Goal: Information Seeking & Learning: Learn about a topic

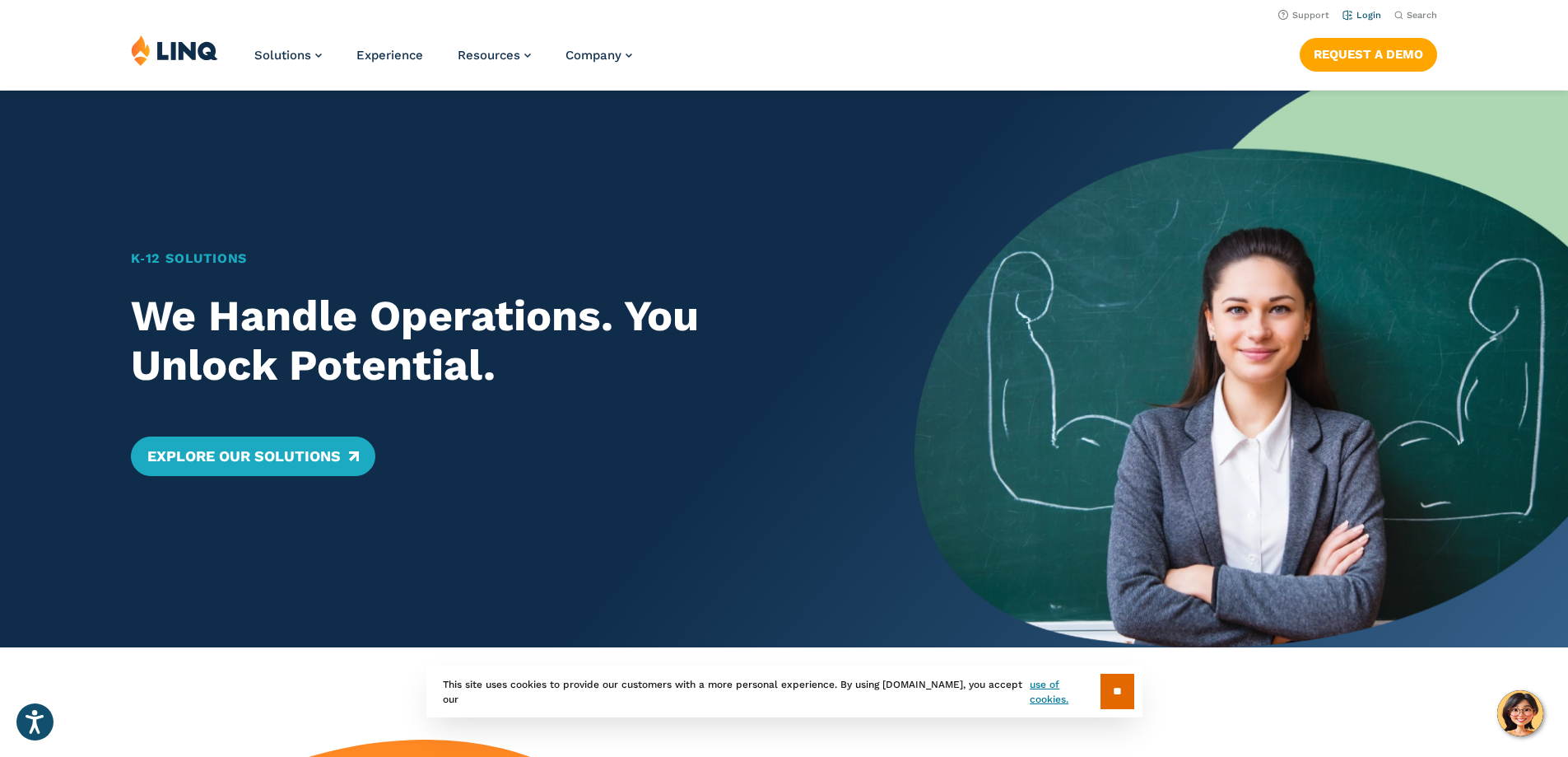
click at [1348, 17] on link "Login" at bounding box center [1361, 14] width 38 height 11
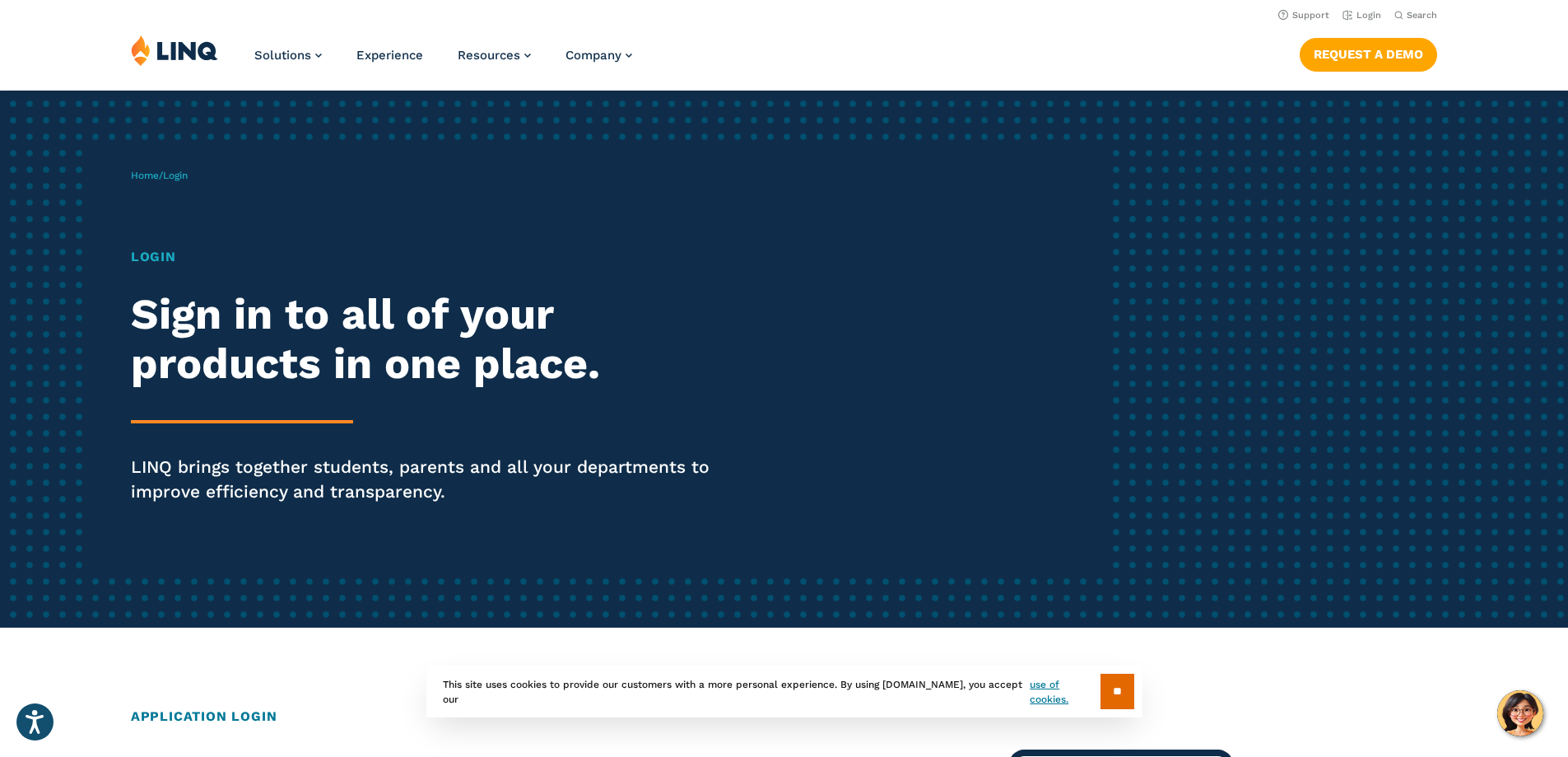
click at [149, 262] on h1 "Login" at bounding box center [433, 257] width 604 height 20
click at [1346, 17] on link "Login" at bounding box center [1361, 14] width 38 height 11
click at [144, 177] on link "Home" at bounding box center [145, 175] width 28 height 11
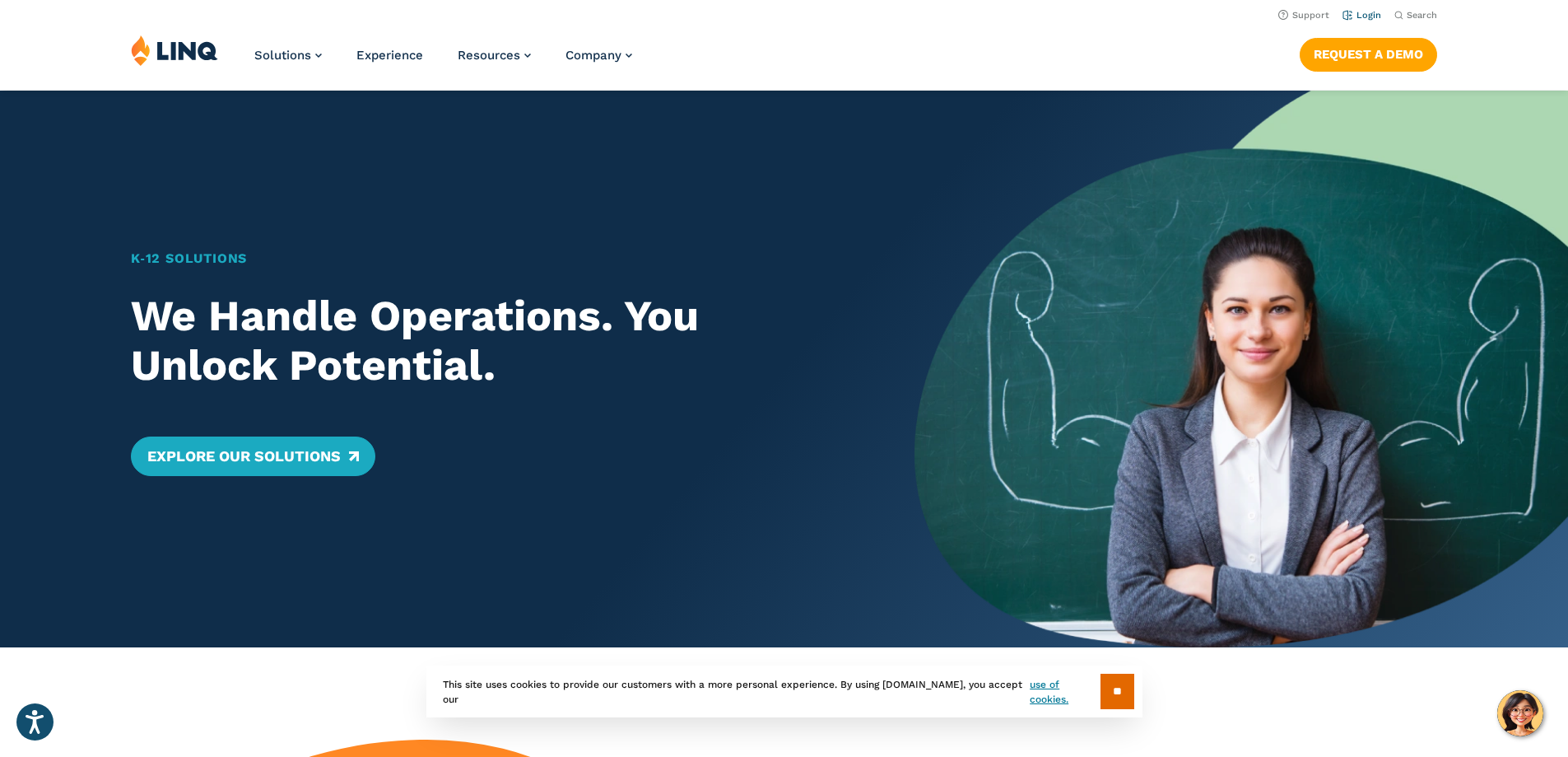
click at [1357, 12] on link "Login" at bounding box center [1361, 14] width 38 height 11
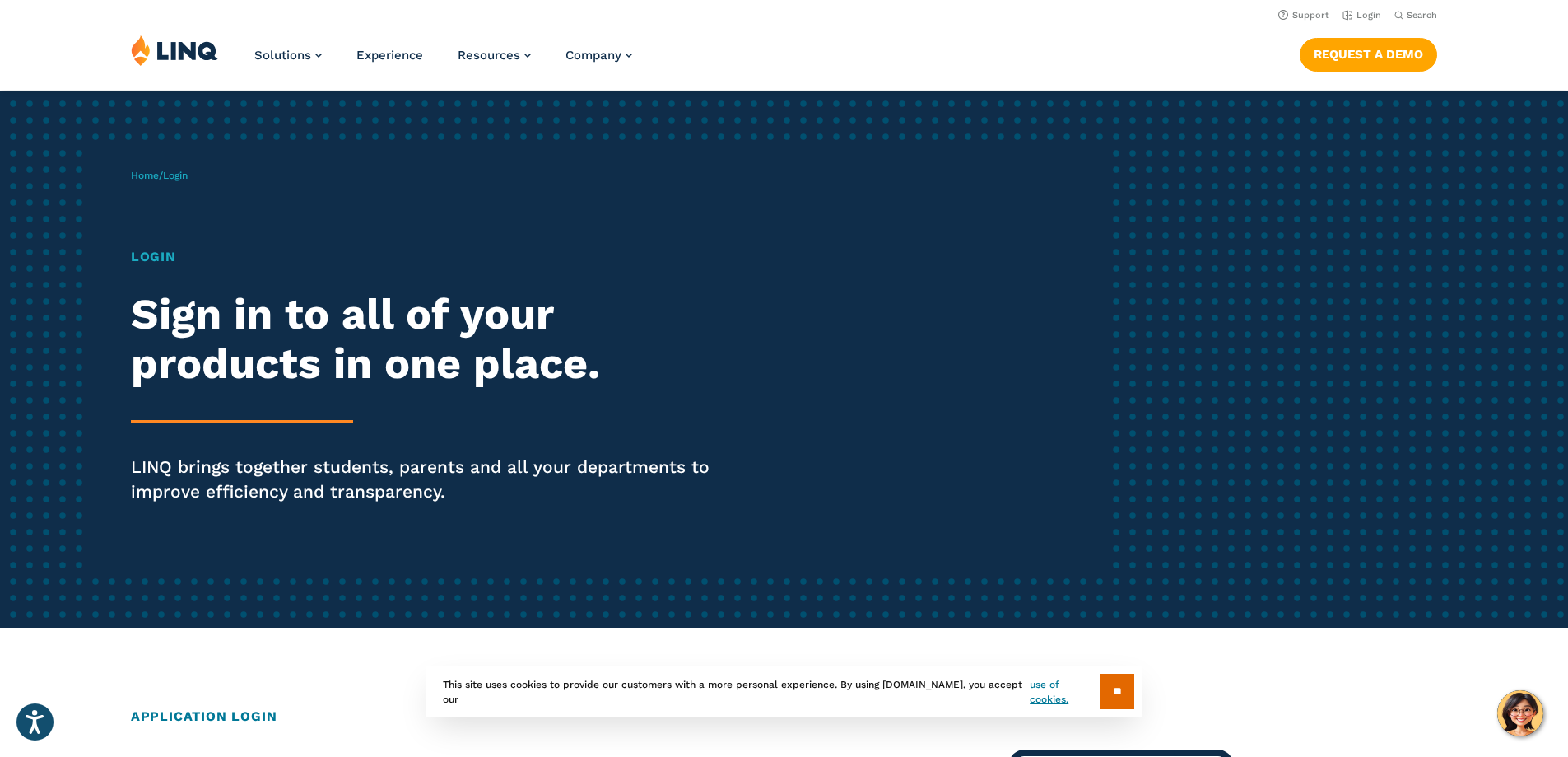
click at [182, 173] on span "Login" at bounding box center [175, 175] width 25 height 11
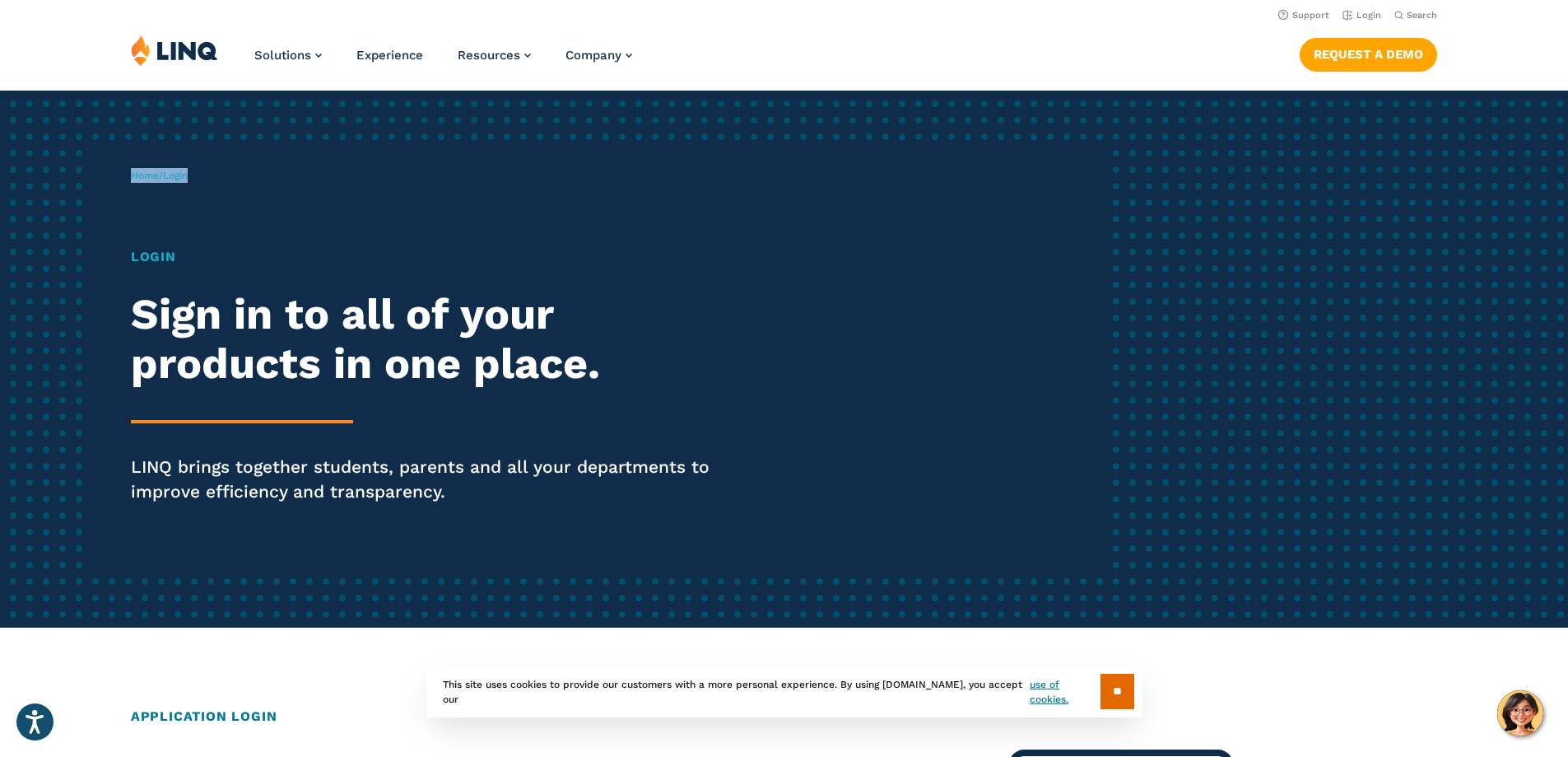
click at [182, 172] on span "Login" at bounding box center [175, 175] width 25 height 11
click at [152, 260] on h1 "Login" at bounding box center [433, 257] width 604 height 20
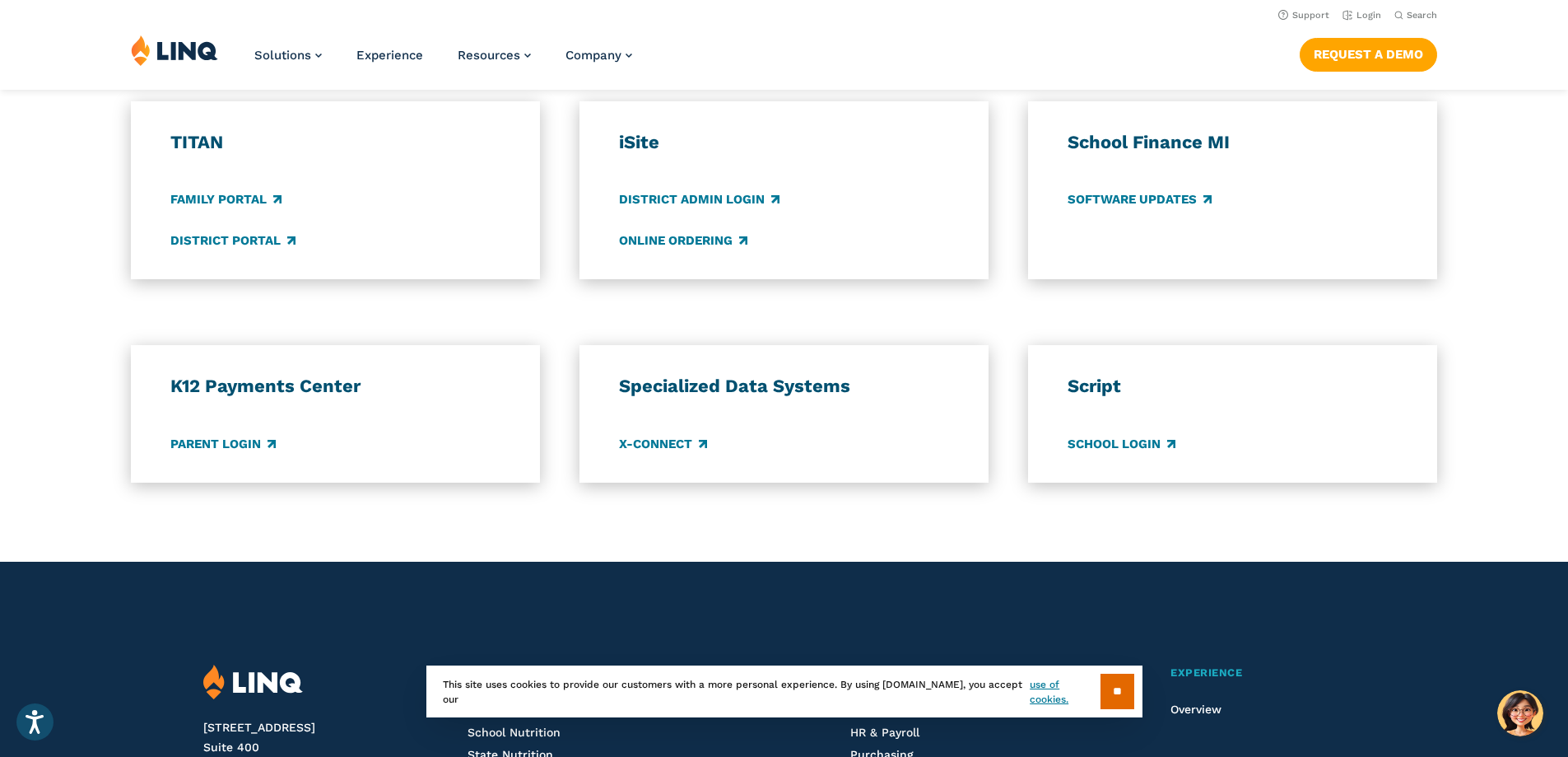
scroll to position [965, 0]
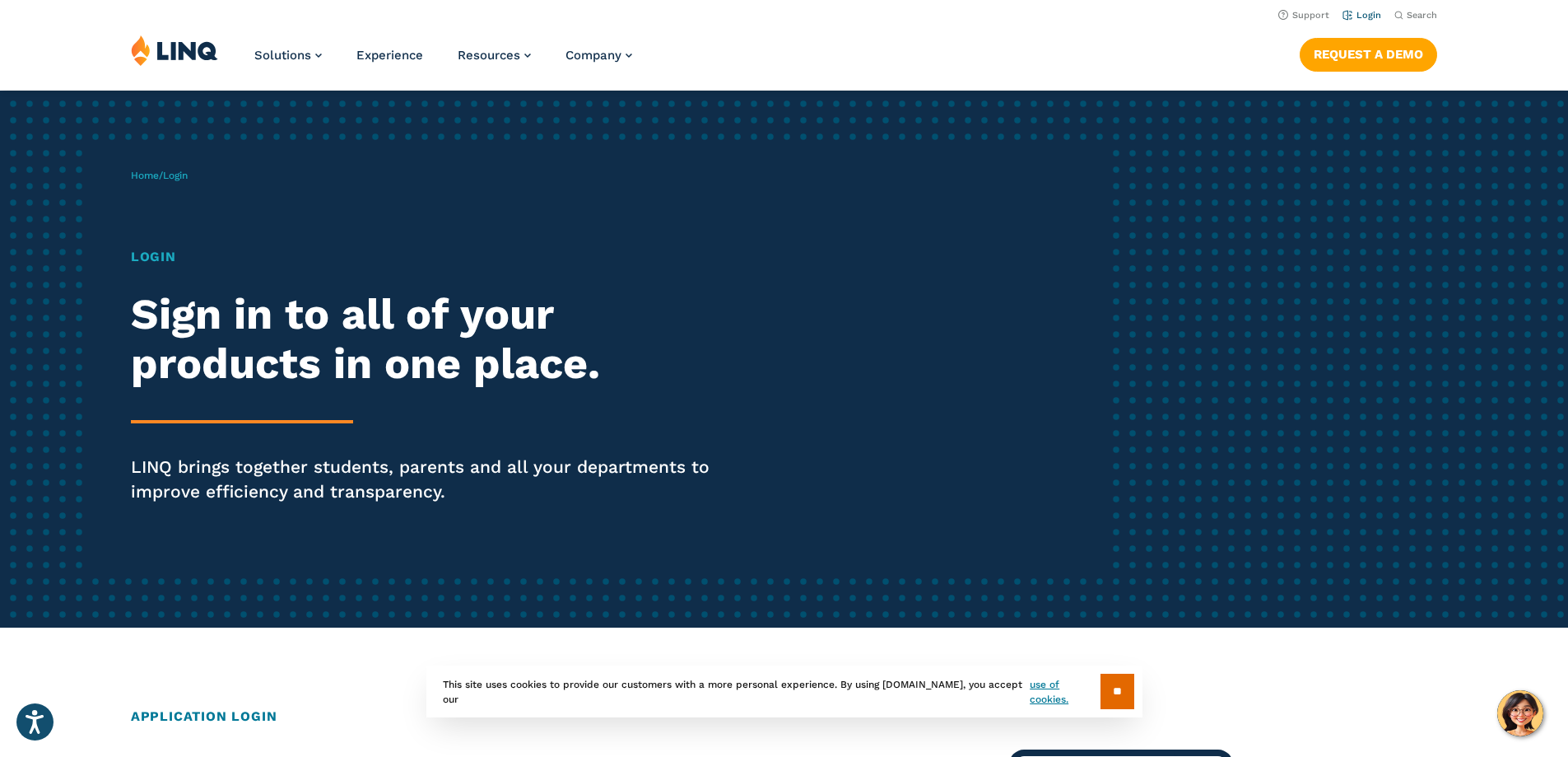
click at [1354, 10] on link "Login" at bounding box center [1361, 14] width 38 height 11
click at [1352, 16] on link "Login" at bounding box center [1361, 14] width 38 height 11
click at [150, 264] on h1 "Login" at bounding box center [433, 257] width 604 height 20
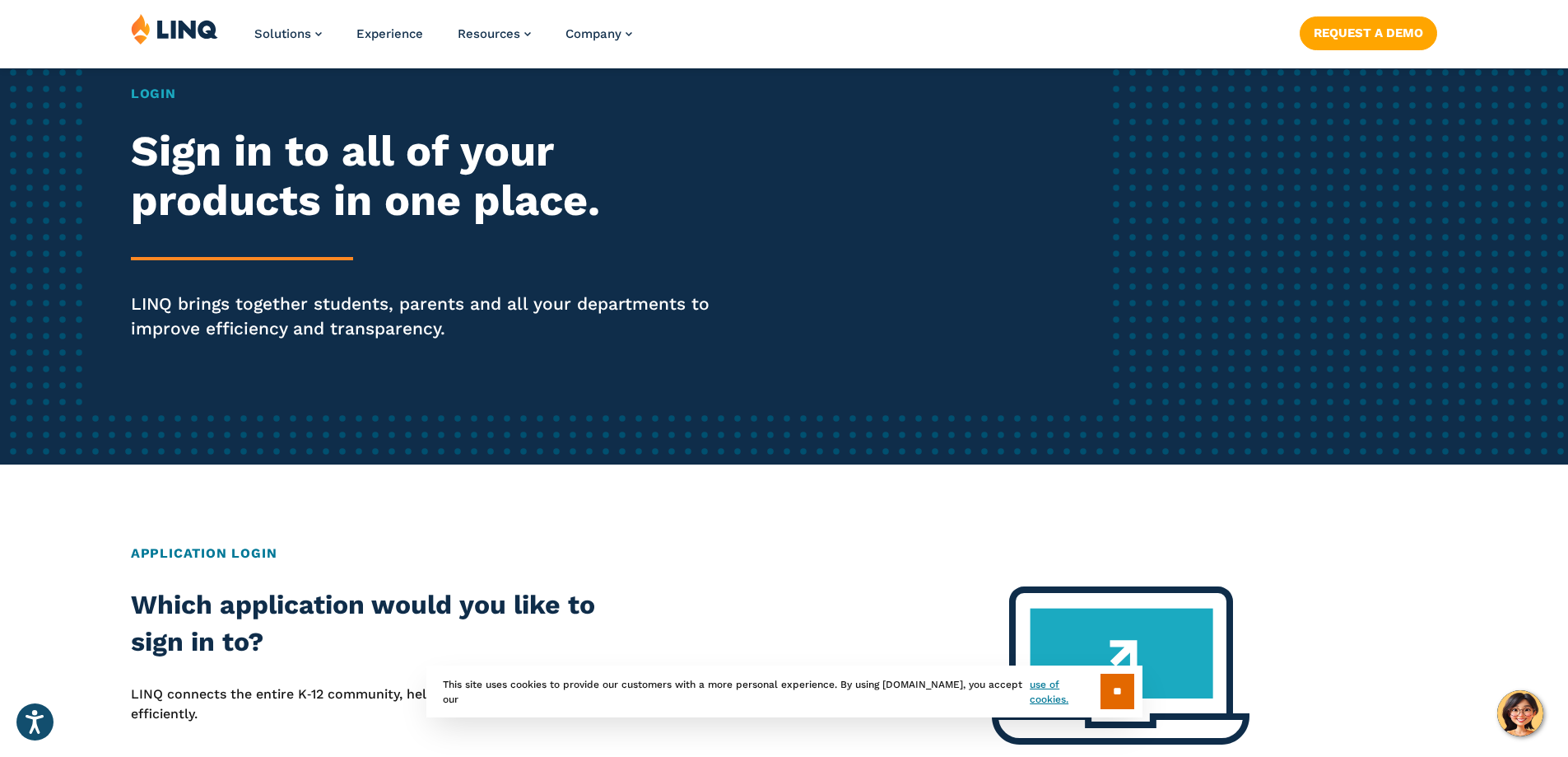
scroll to position [412, 0]
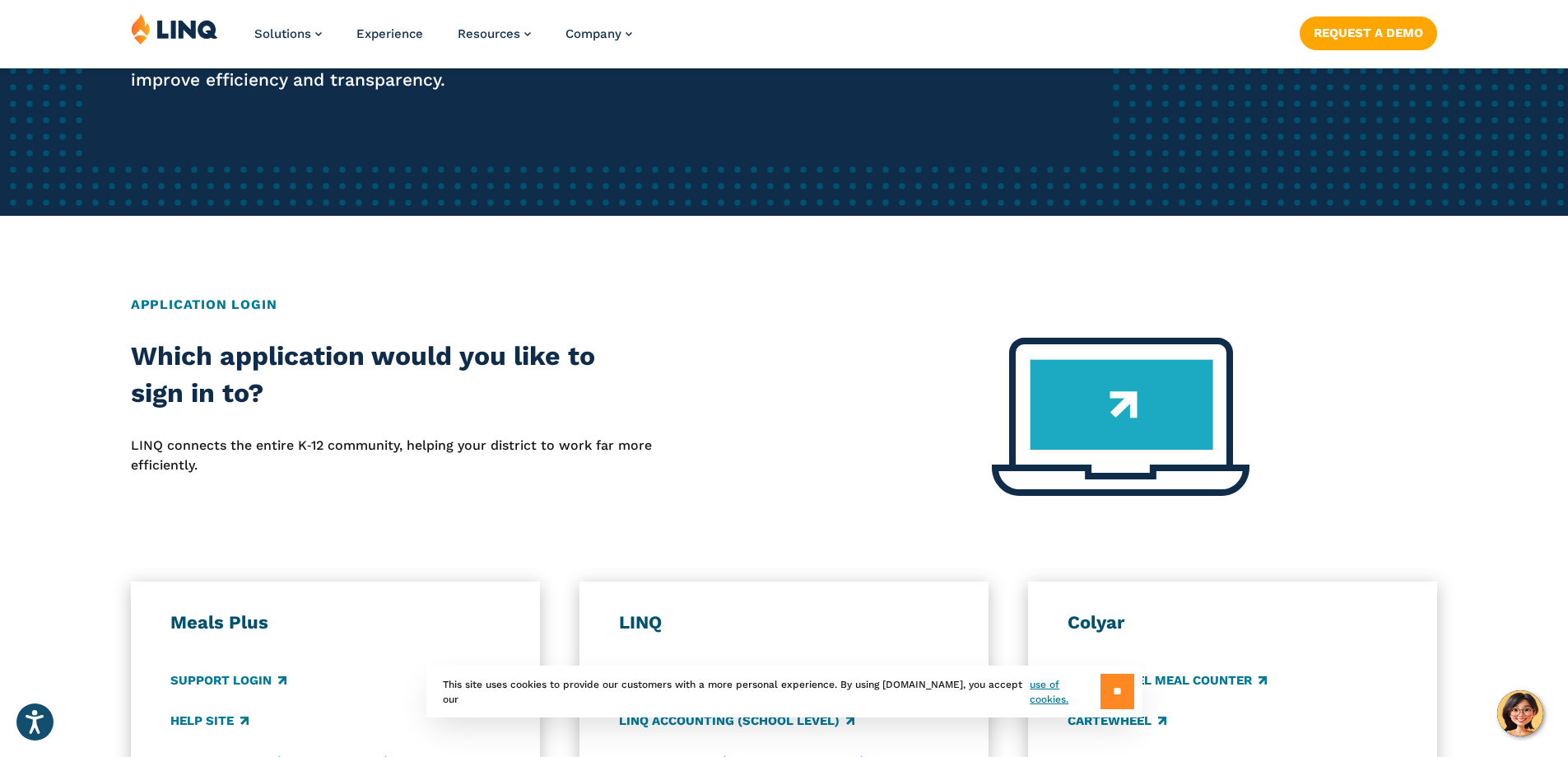
click at [1107, 681] on input "**" at bounding box center [1117, 691] width 34 height 35
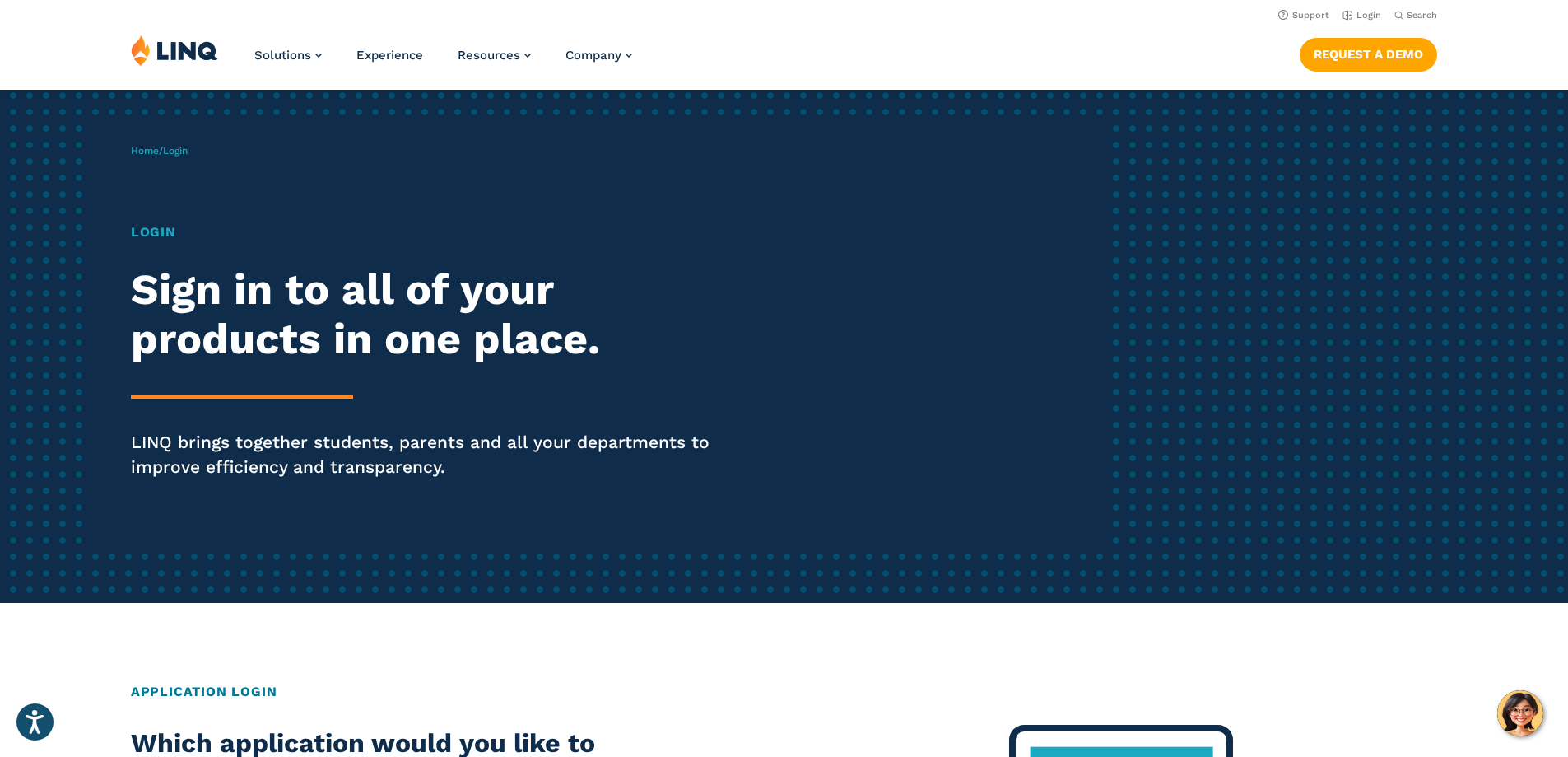
scroll to position [0, 0]
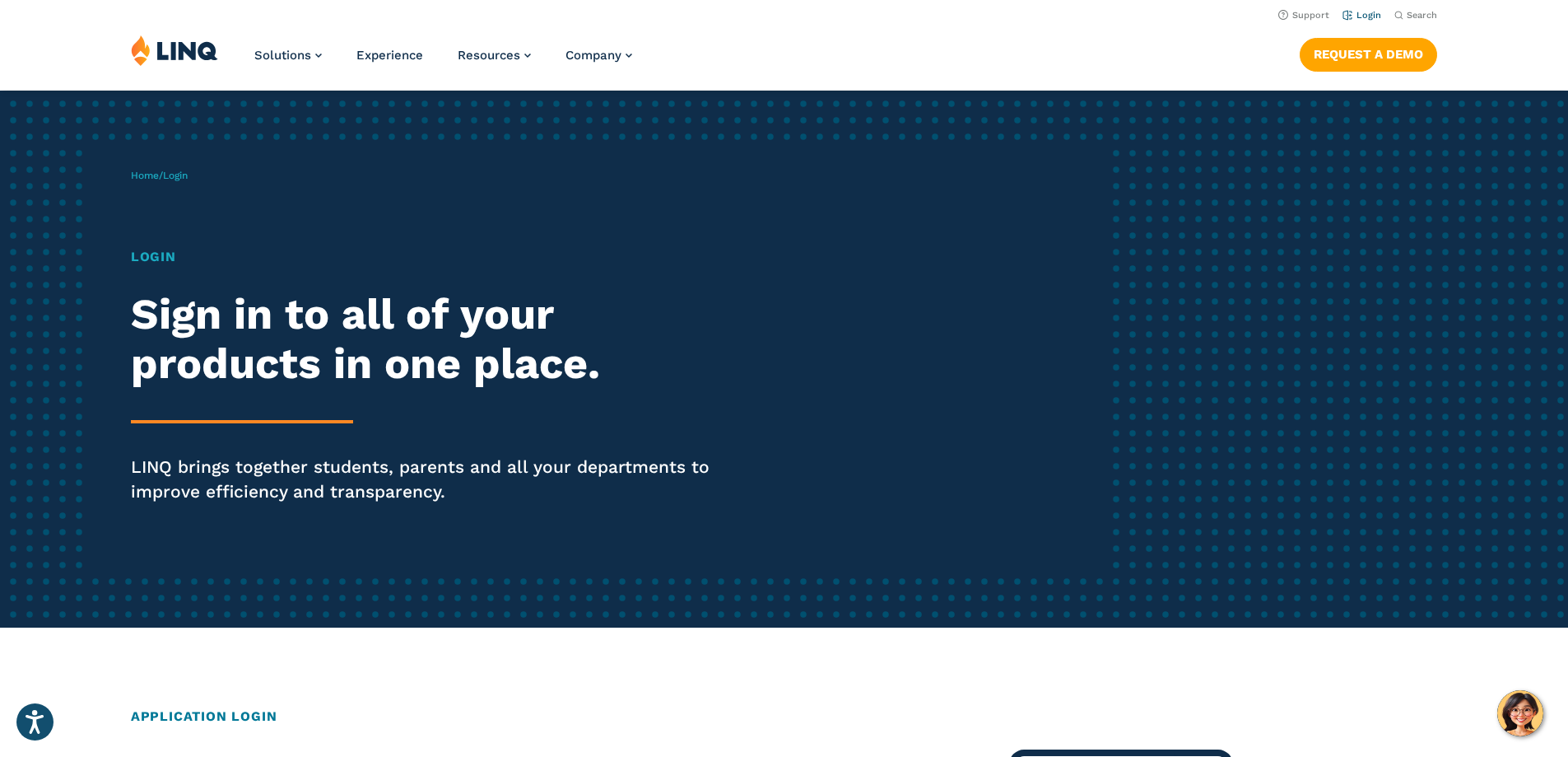
click at [1370, 14] on link "Login" at bounding box center [1361, 14] width 38 height 11
click at [247, 724] on h2 "Application Login" at bounding box center [784, 716] width 1307 height 20
click at [249, 706] on h2 "Application Login" at bounding box center [784, 716] width 1307 height 20
click at [198, 708] on h2 "Application Login" at bounding box center [784, 716] width 1307 height 20
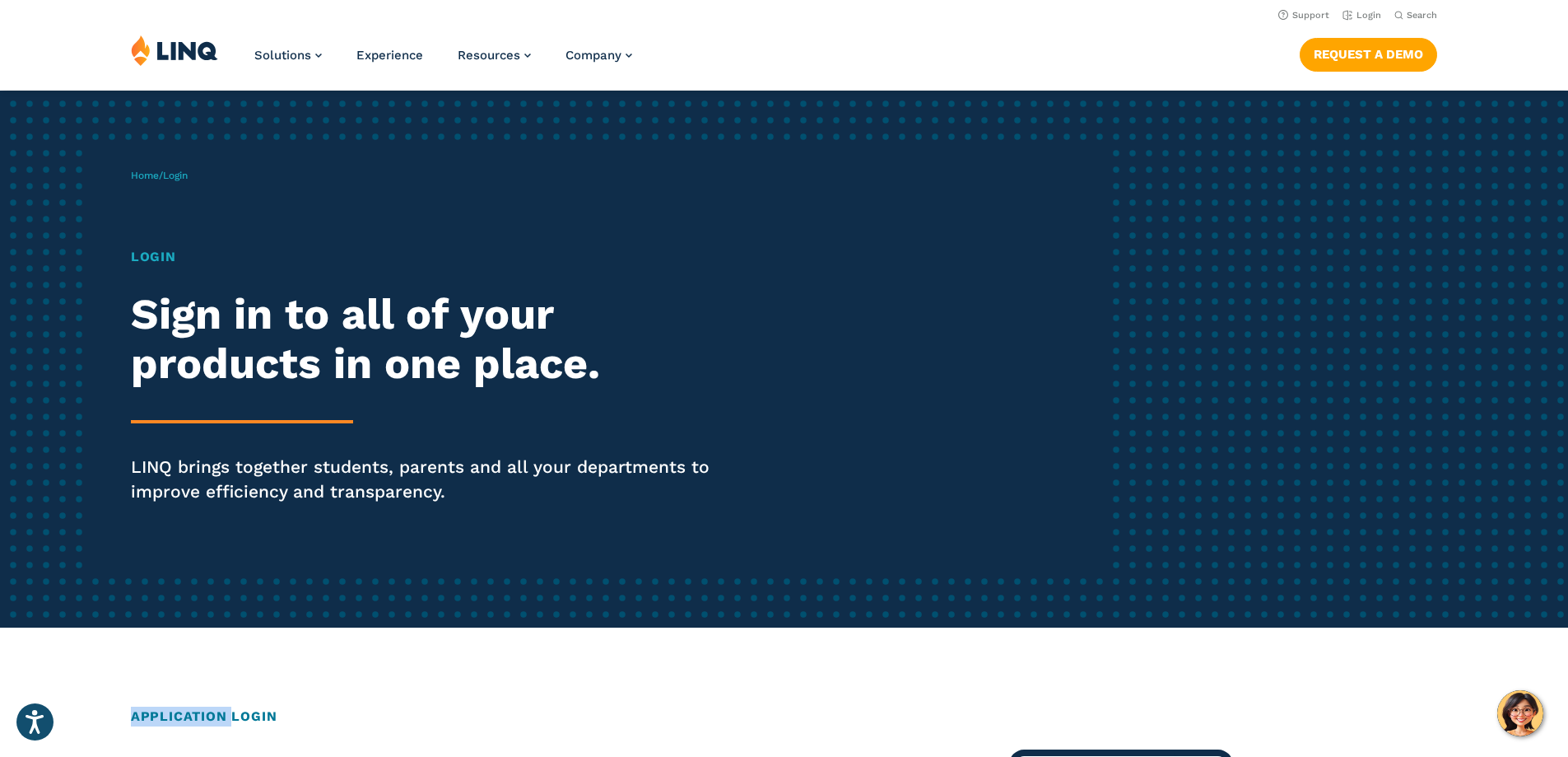
click at [197, 708] on h2 "Application Login" at bounding box center [784, 716] width 1307 height 20
click at [197, 715] on h2 "Application Login" at bounding box center [784, 716] width 1307 height 20
click at [197, 716] on h2 "Application Login" at bounding box center [784, 716] width 1307 height 20
drag, startPoint x: 197, startPoint y: 716, endPoint x: 228, endPoint y: 259, distance: 458.1
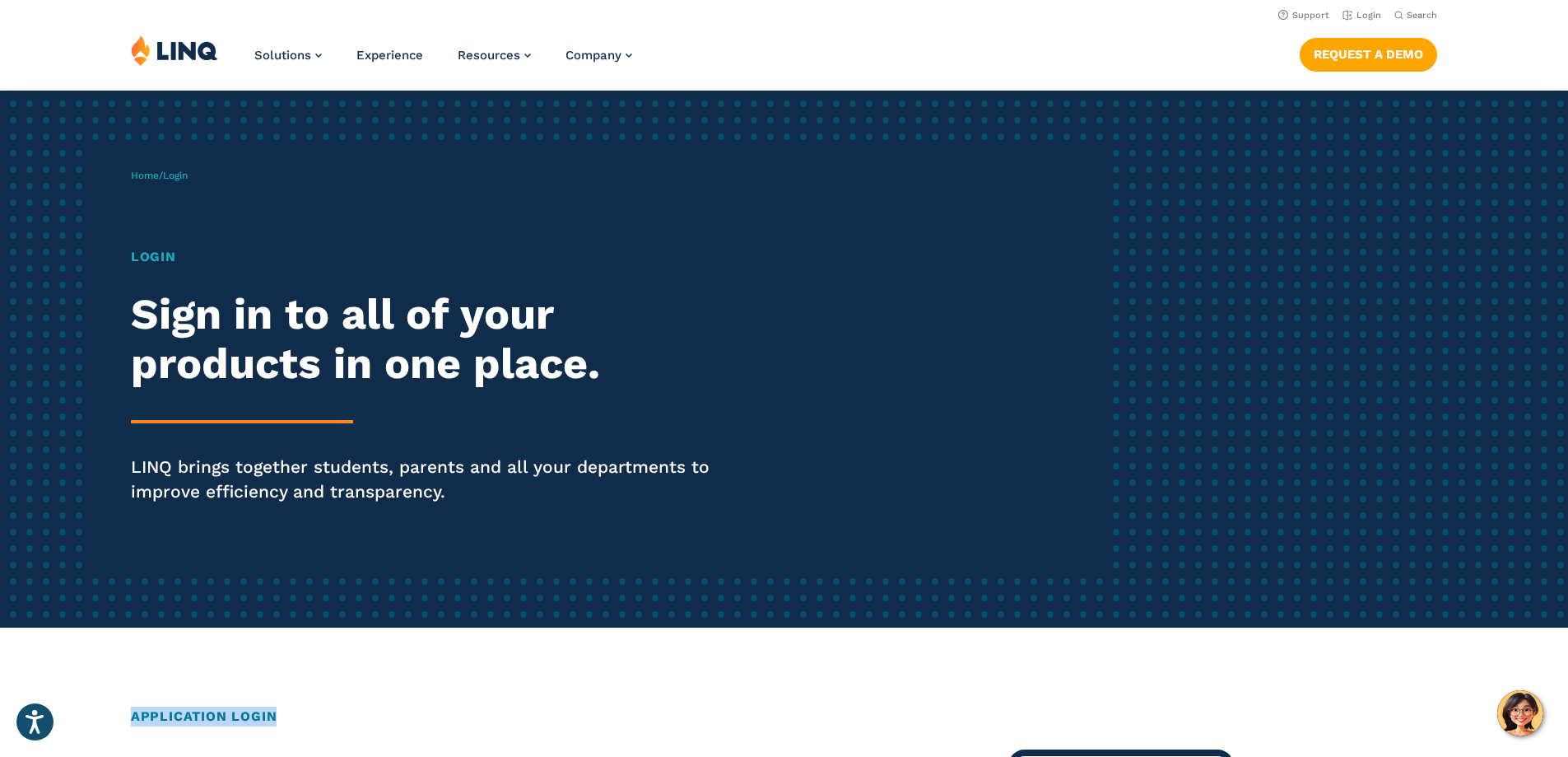
click at [176, 256] on h1 "Login" at bounding box center [433, 257] width 604 height 20
click at [154, 251] on h1 "Login" at bounding box center [433, 257] width 604 height 20
click at [148, 169] on p "Home / Login" at bounding box center [159, 174] width 57 height 14
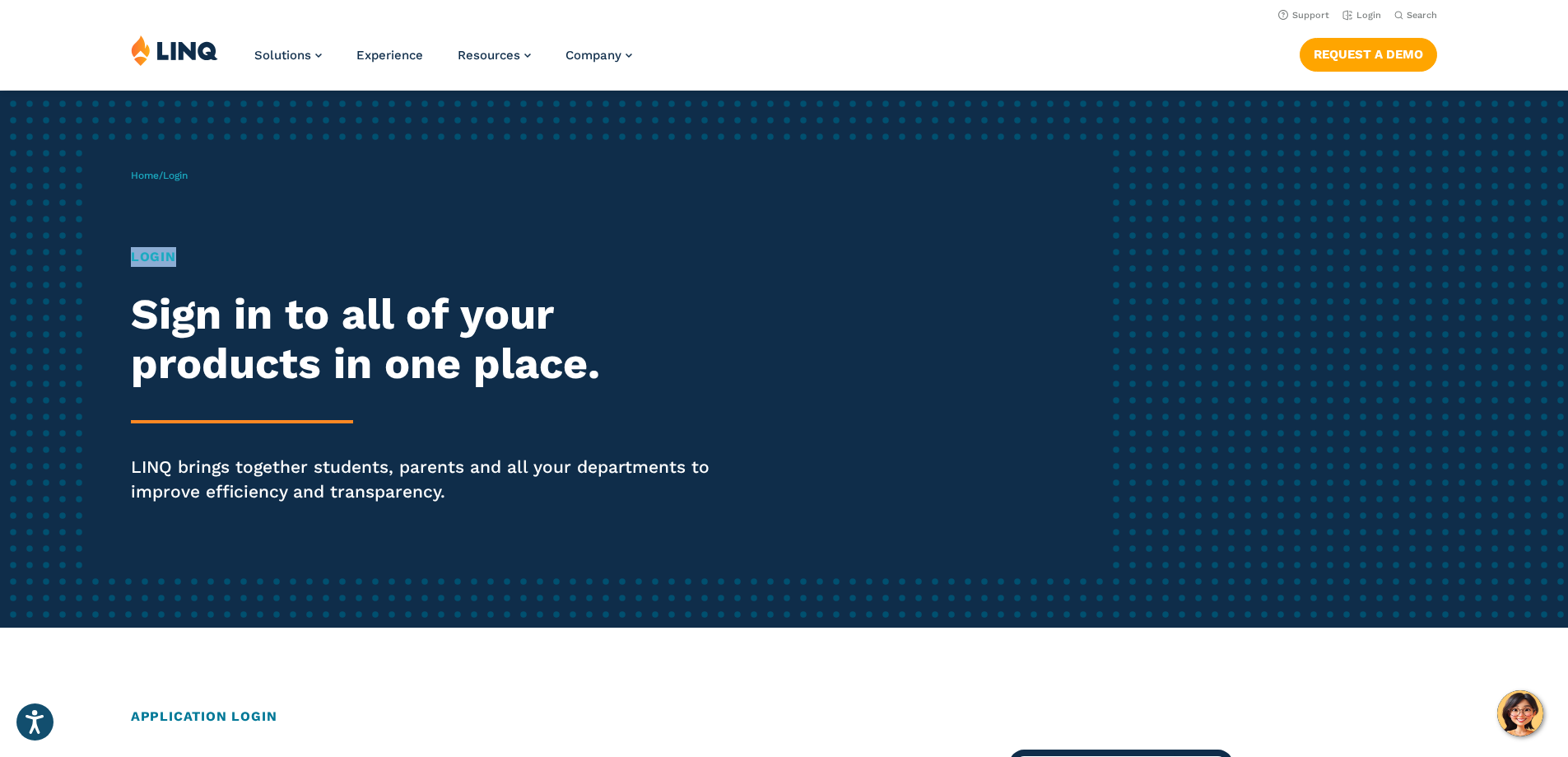
click at [148, 169] on p "Home / Login" at bounding box center [159, 174] width 57 height 14
click at [148, 170] on link "Home" at bounding box center [145, 175] width 28 height 11
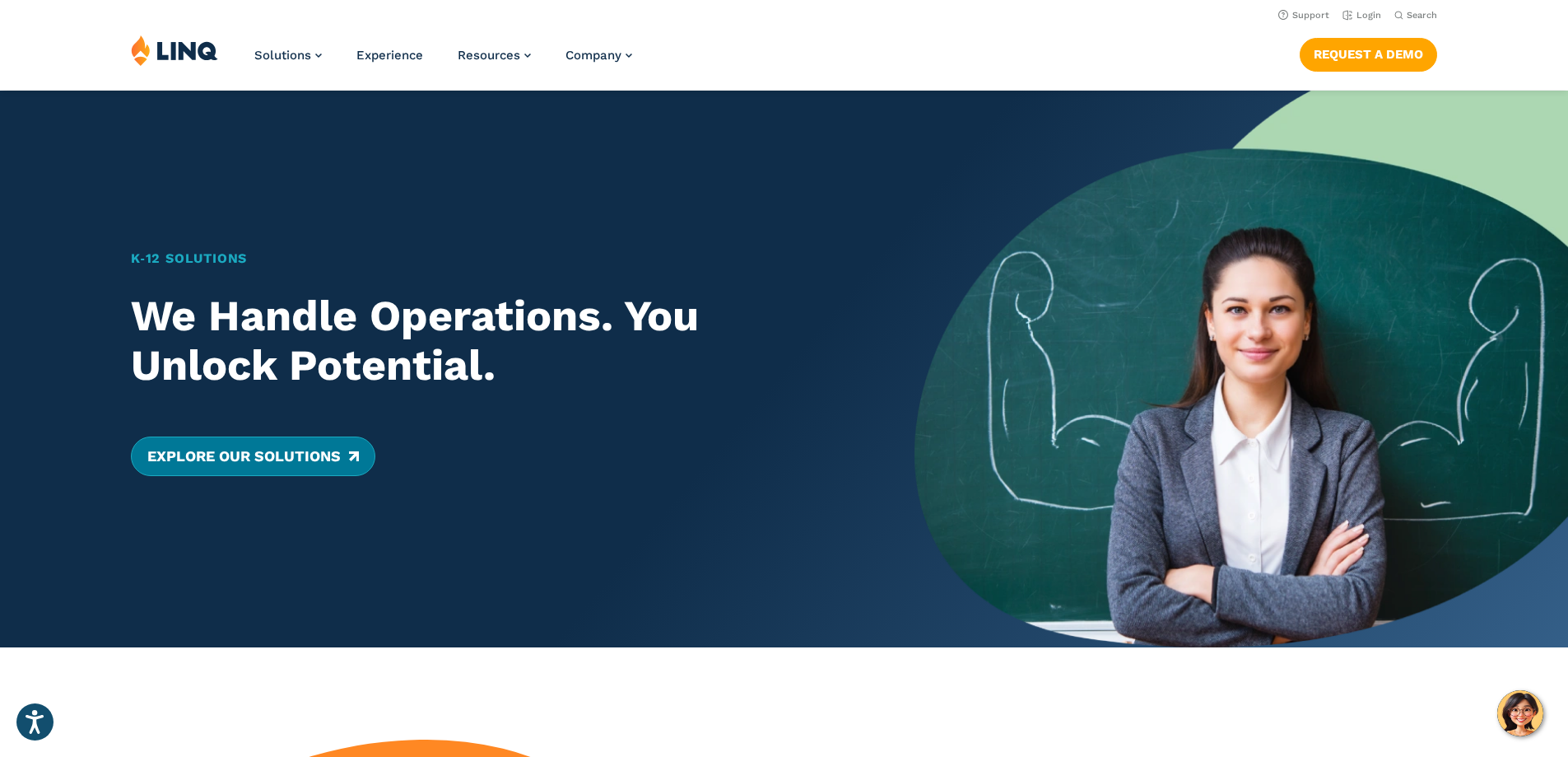
click at [308, 464] on link "Explore Our Solutions" at bounding box center [253, 455] width 244 height 39
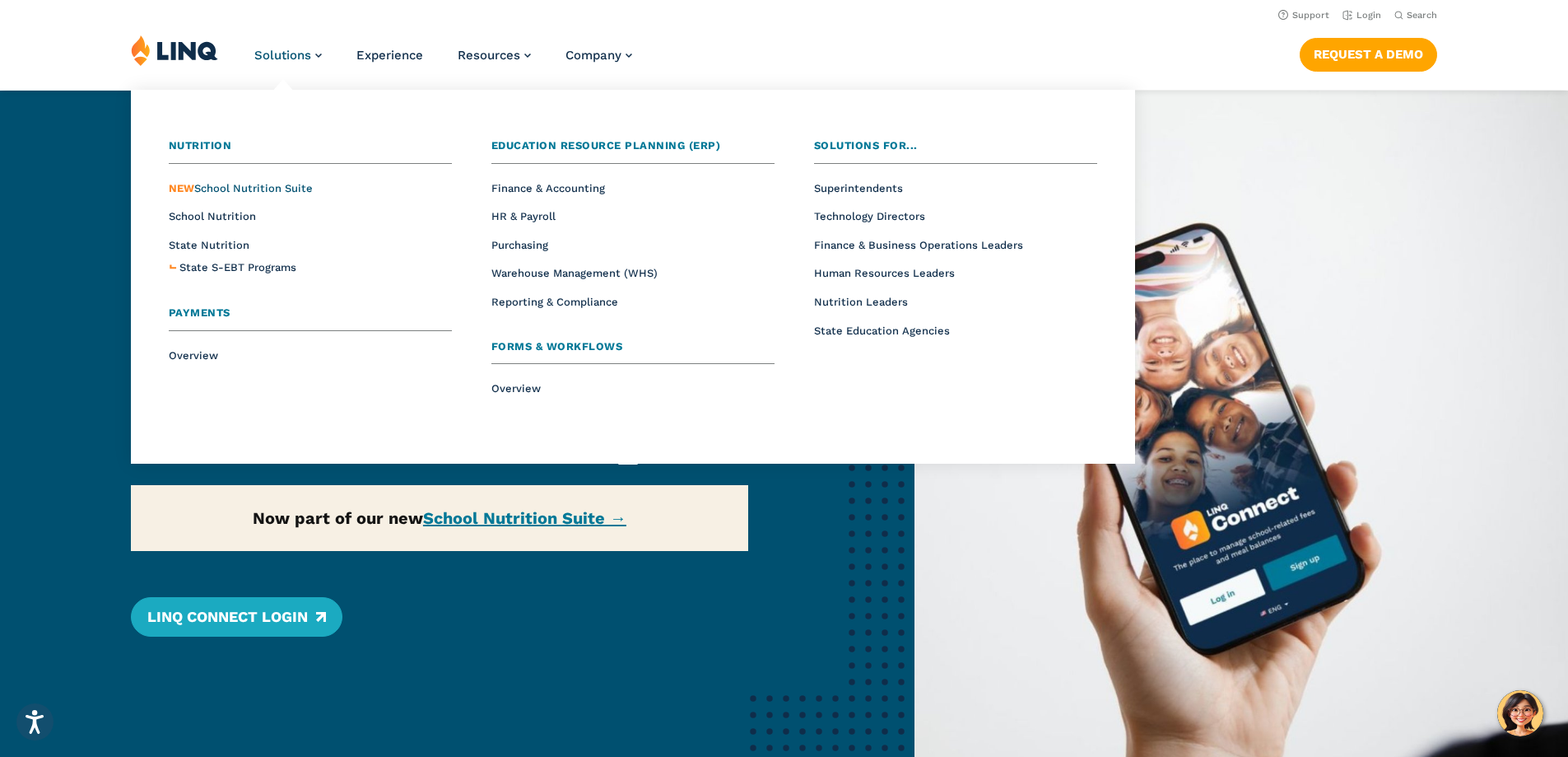
click at [284, 189] on span "NEW School Nutrition Suite" at bounding box center [240, 188] width 144 height 12
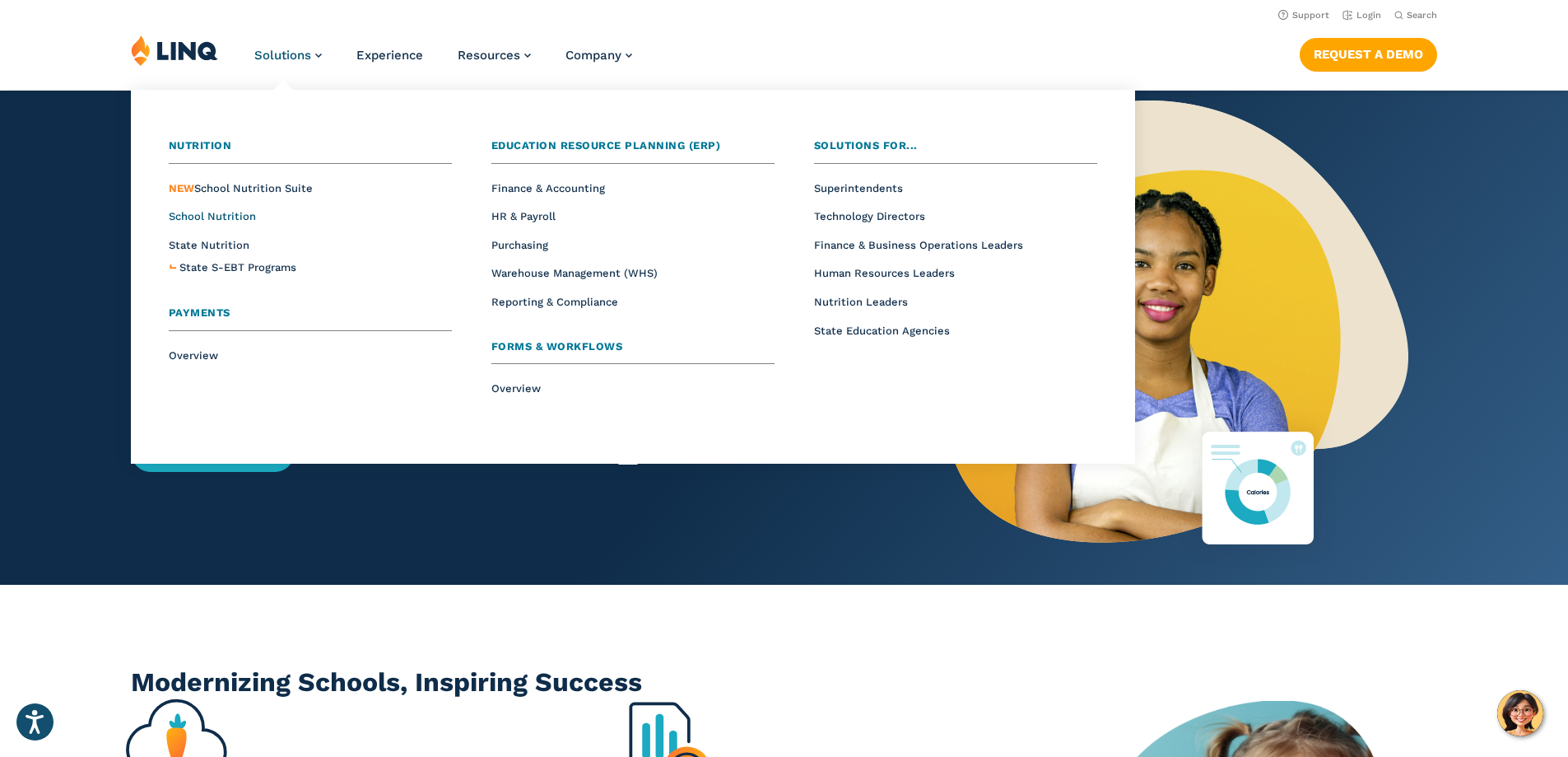
click at [221, 214] on span "School Nutrition" at bounding box center [212, 216] width 87 height 12
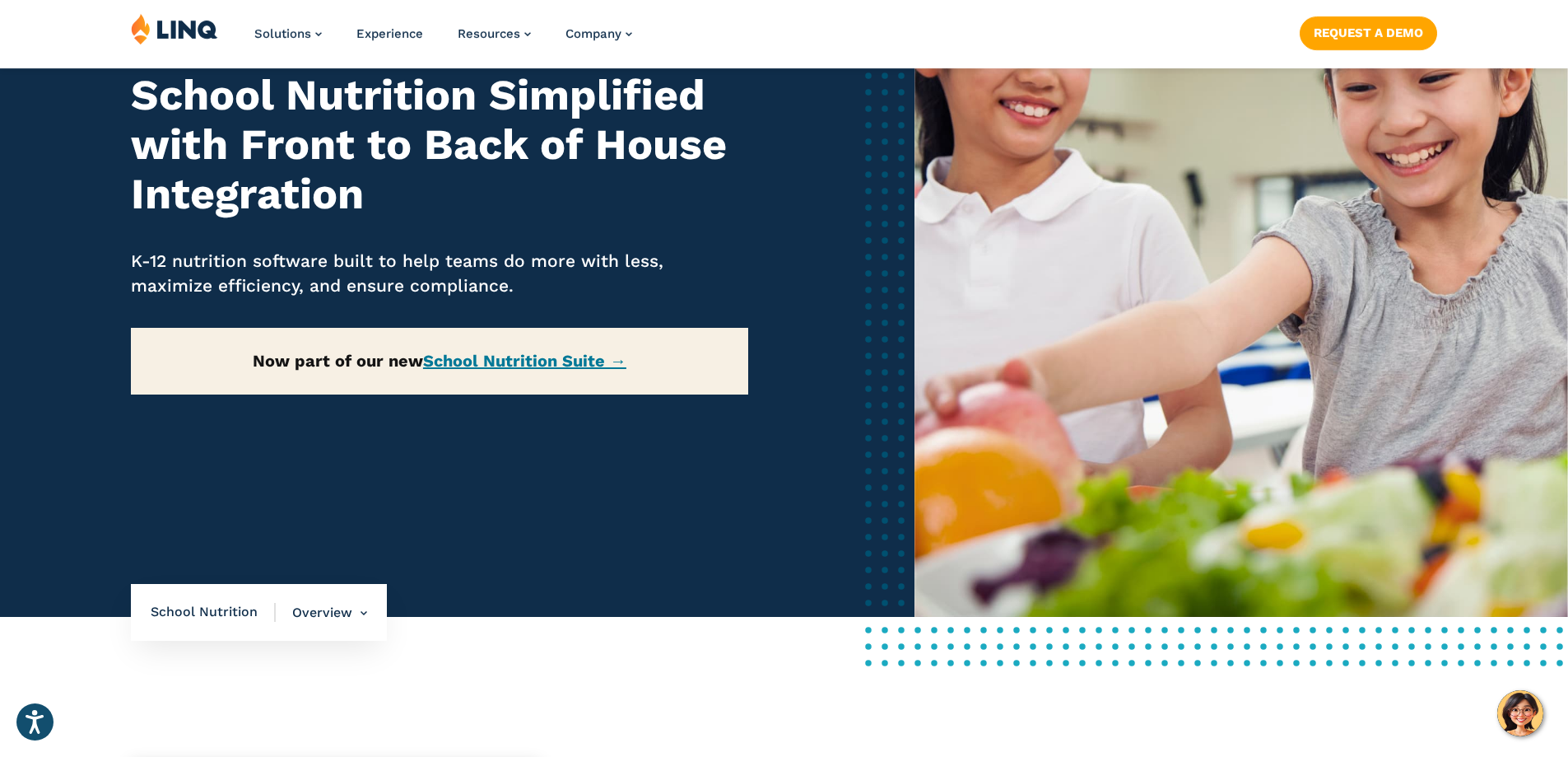
scroll to position [247, 0]
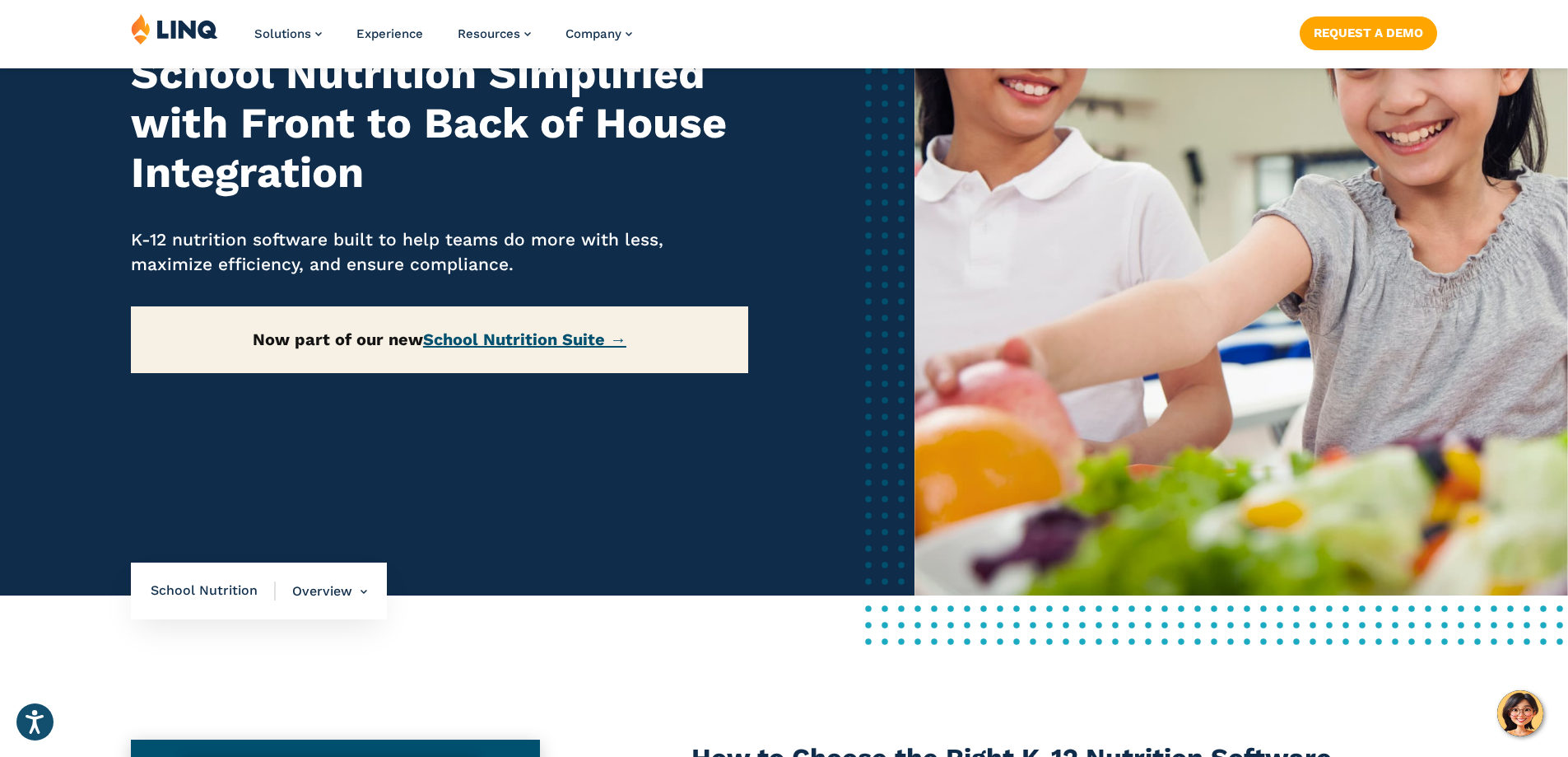
click at [569, 343] on link "School Nutrition Suite →" at bounding box center [525, 339] width 203 height 20
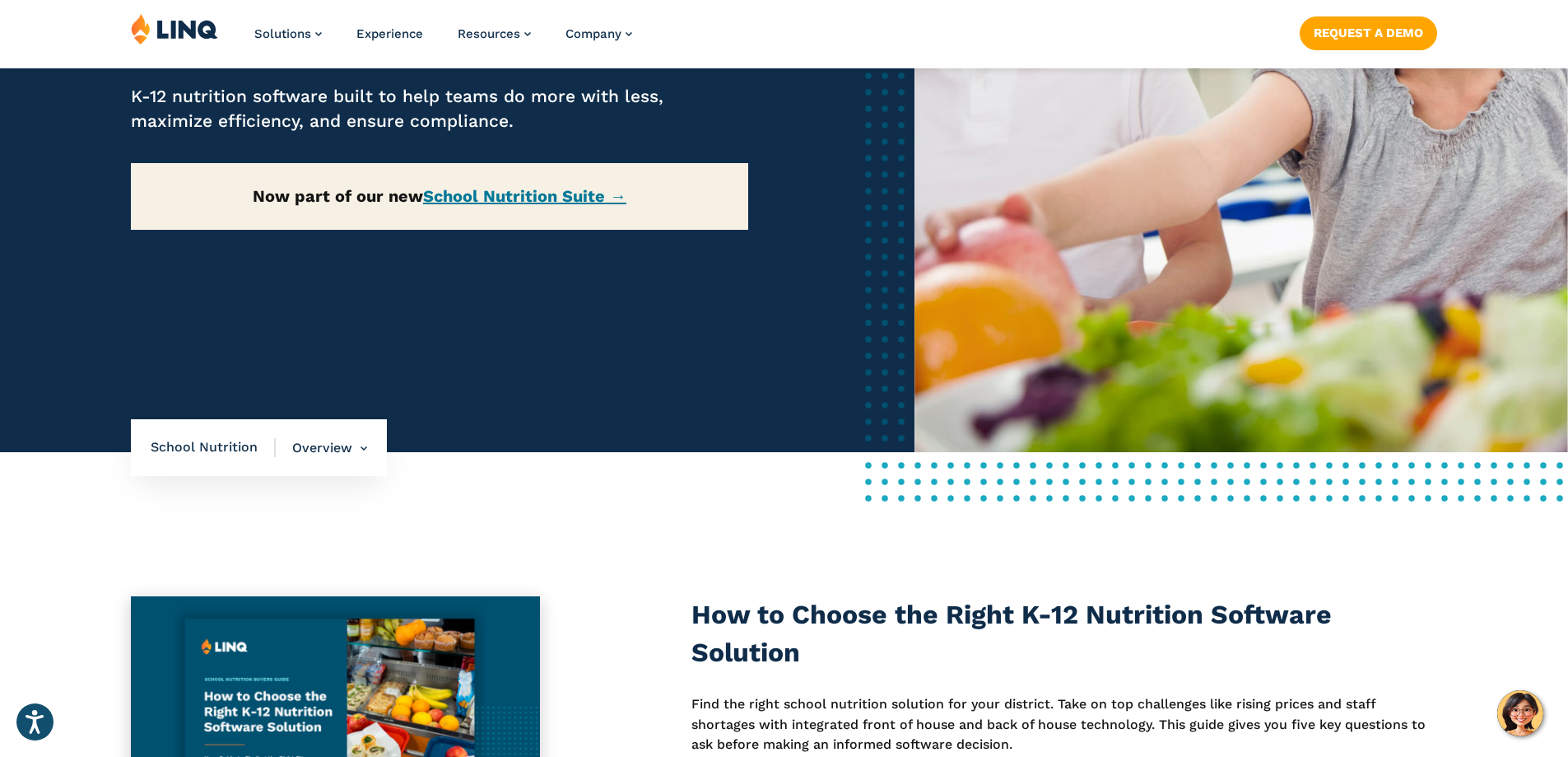
scroll to position [494, 0]
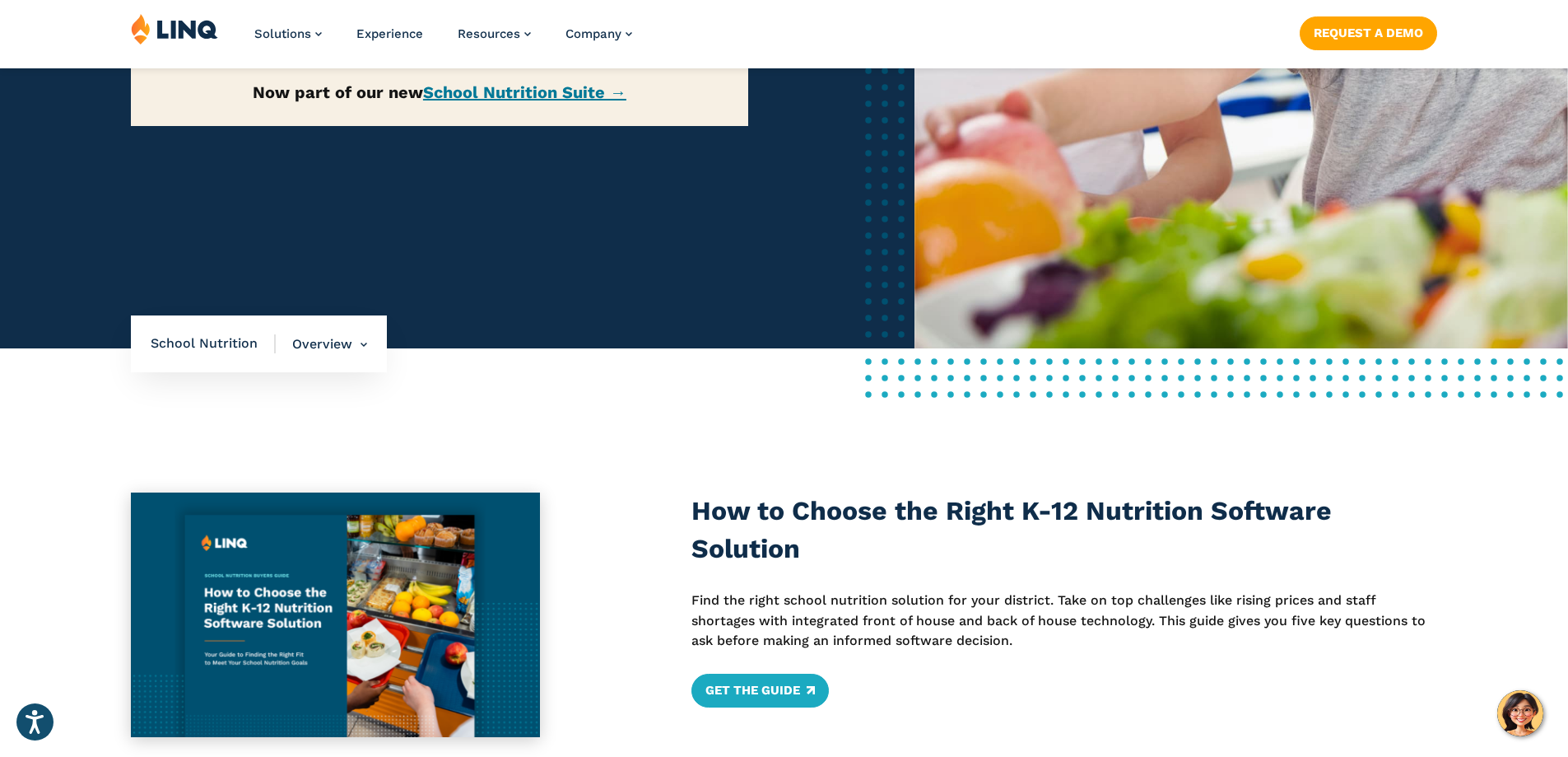
click at [217, 347] on span "School Nutrition" at bounding box center [213, 343] width 125 height 18
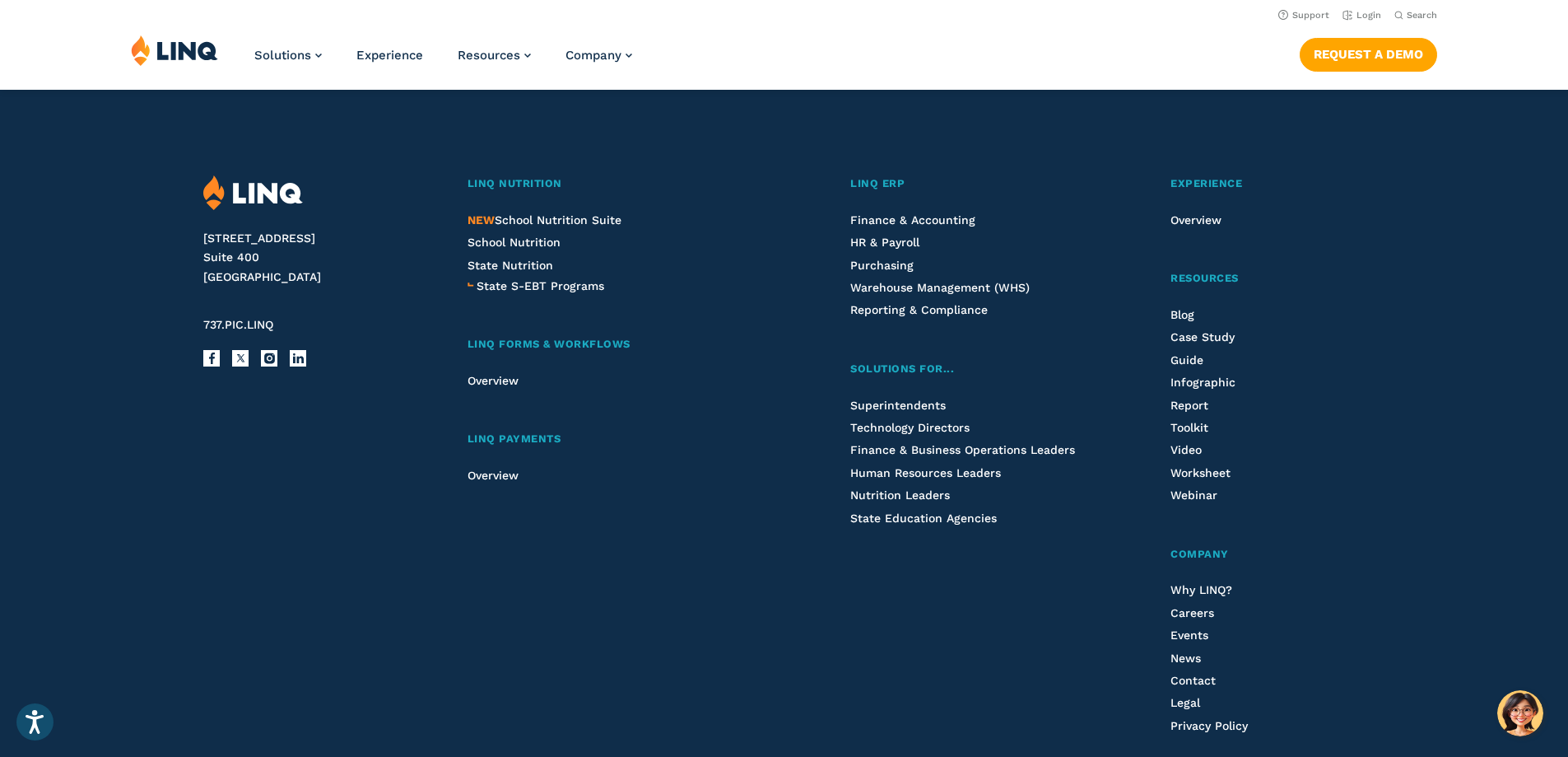
scroll to position [4330, 0]
click at [522, 222] on span "NEW School Nutrition Suite" at bounding box center [544, 220] width 154 height 13
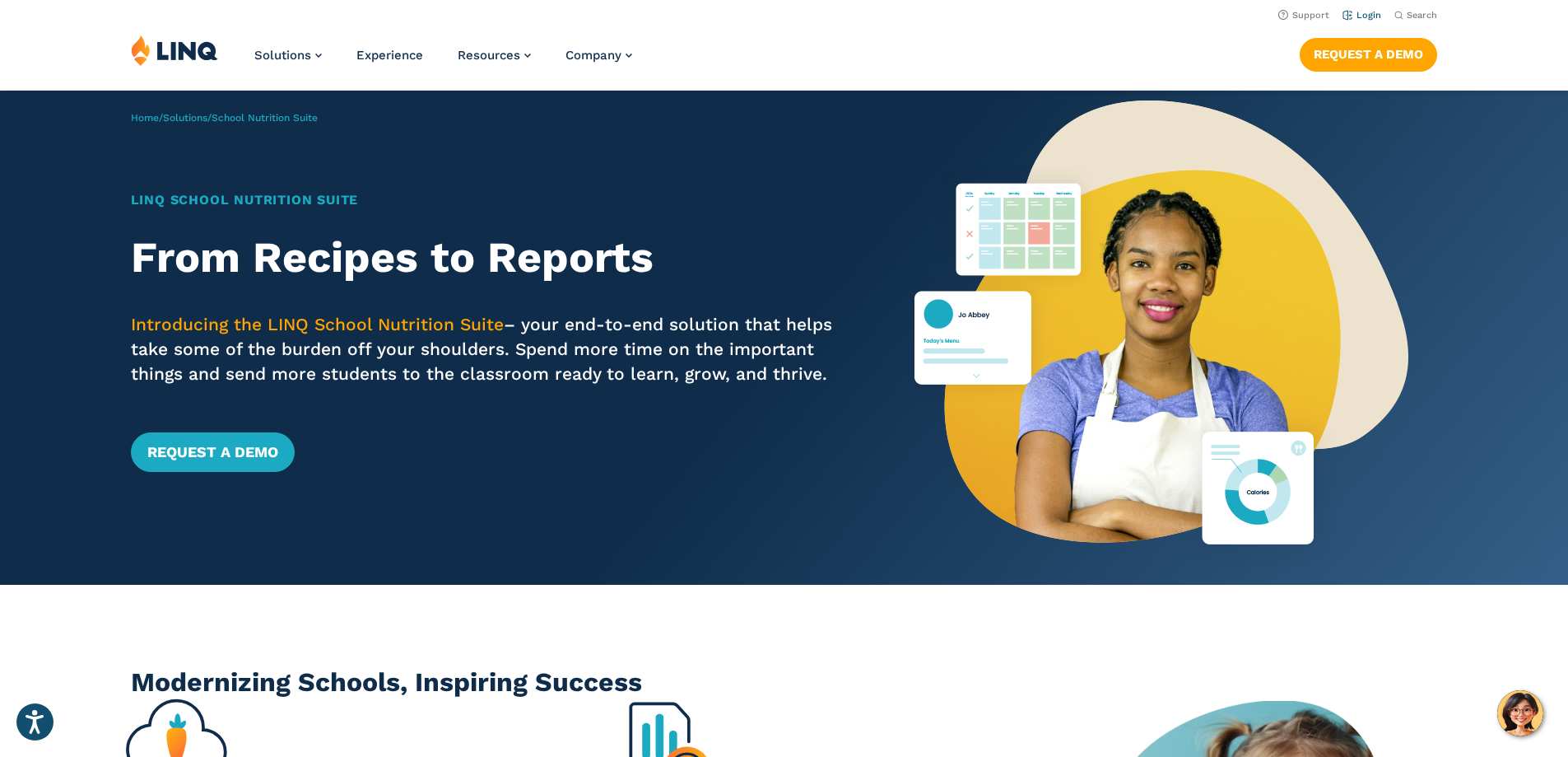
click at [1351, 14] on link "Login" at bounding box center [1361, 14] width 38 height 11
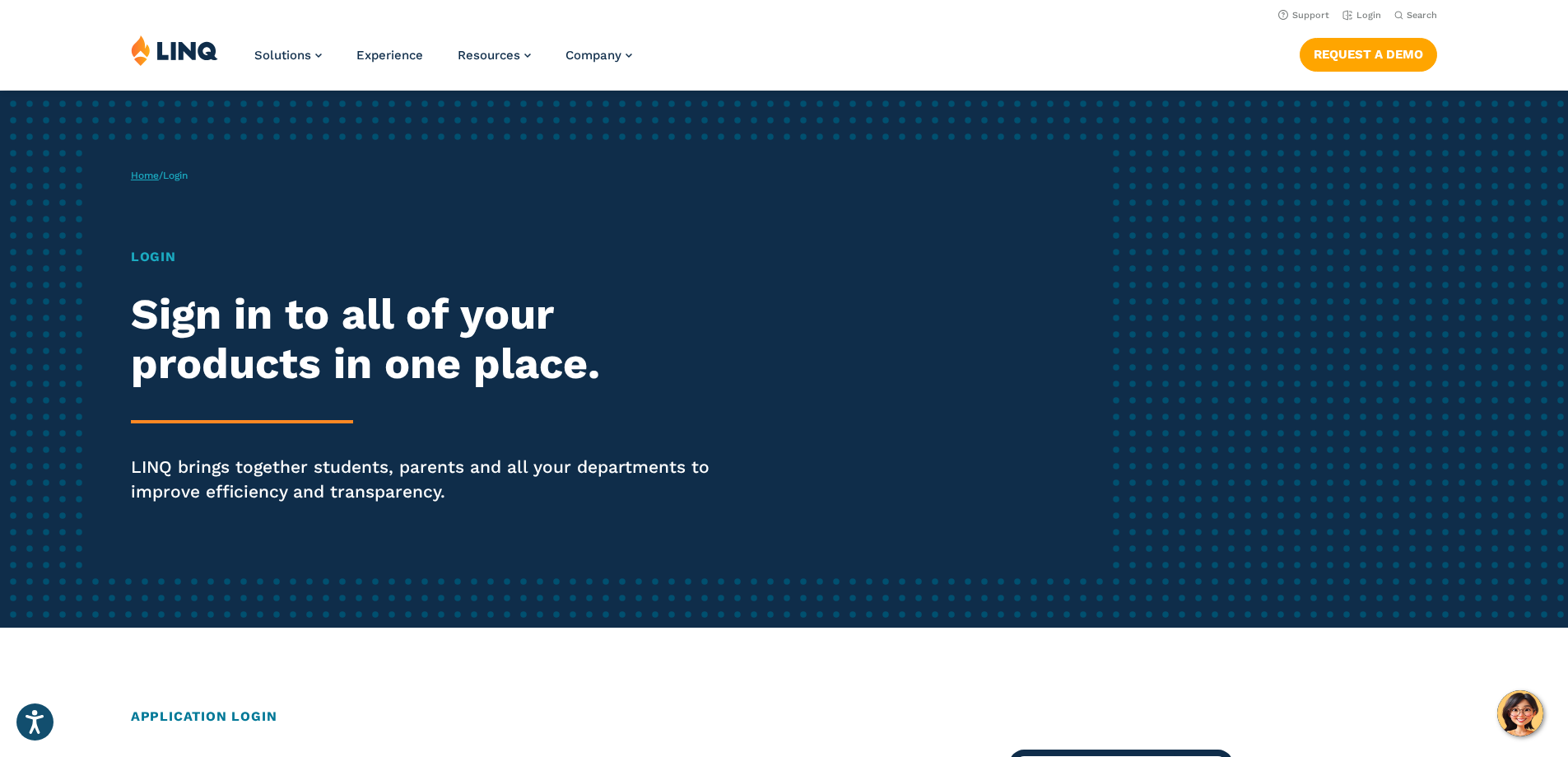
click at [140, 177] on link "Home" at bounding box center [145, 175] width 28 height 11
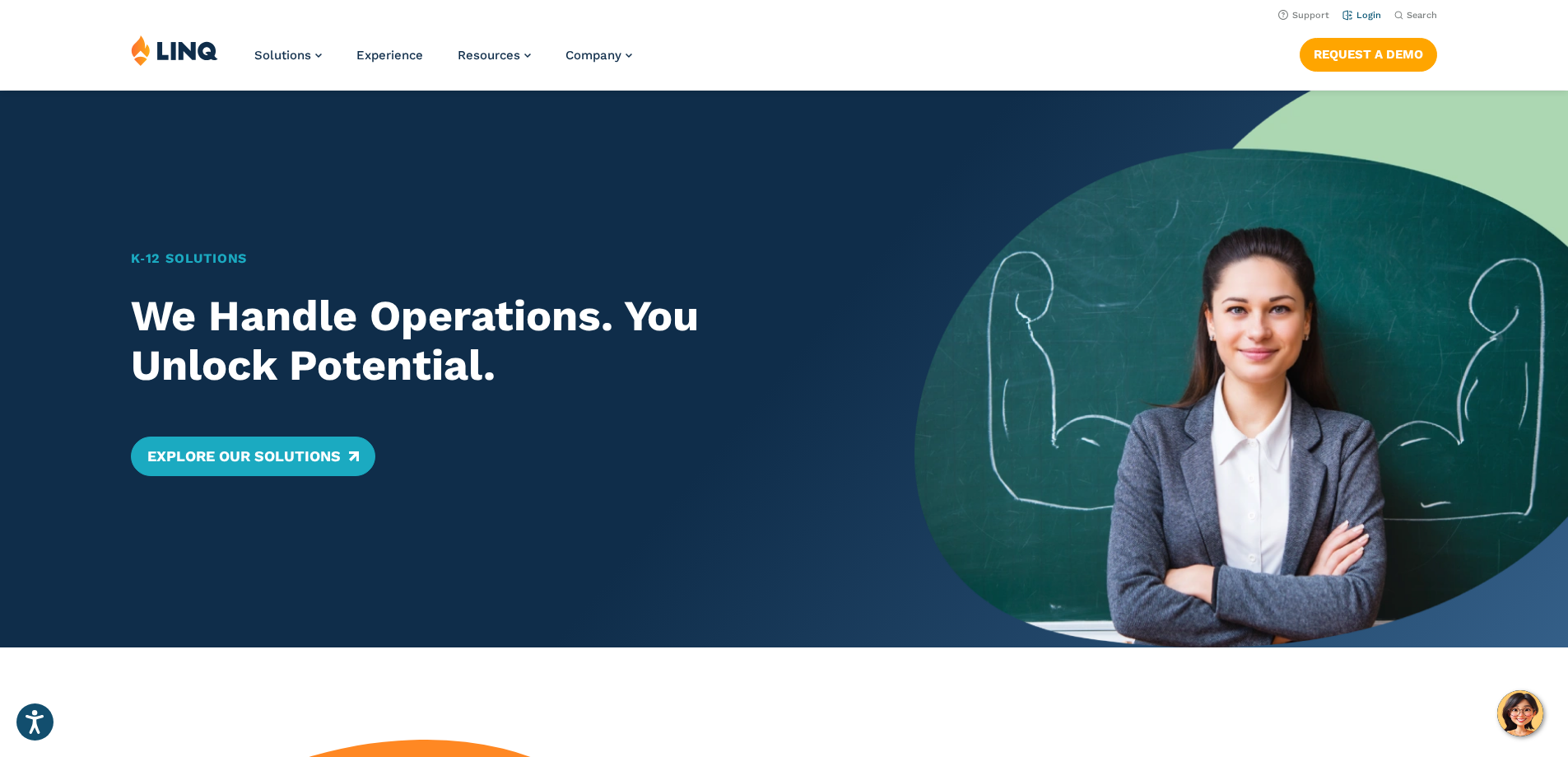
click at [1358, 18] on link "Login" at bounding box center [1361, 14] width 38 height 11
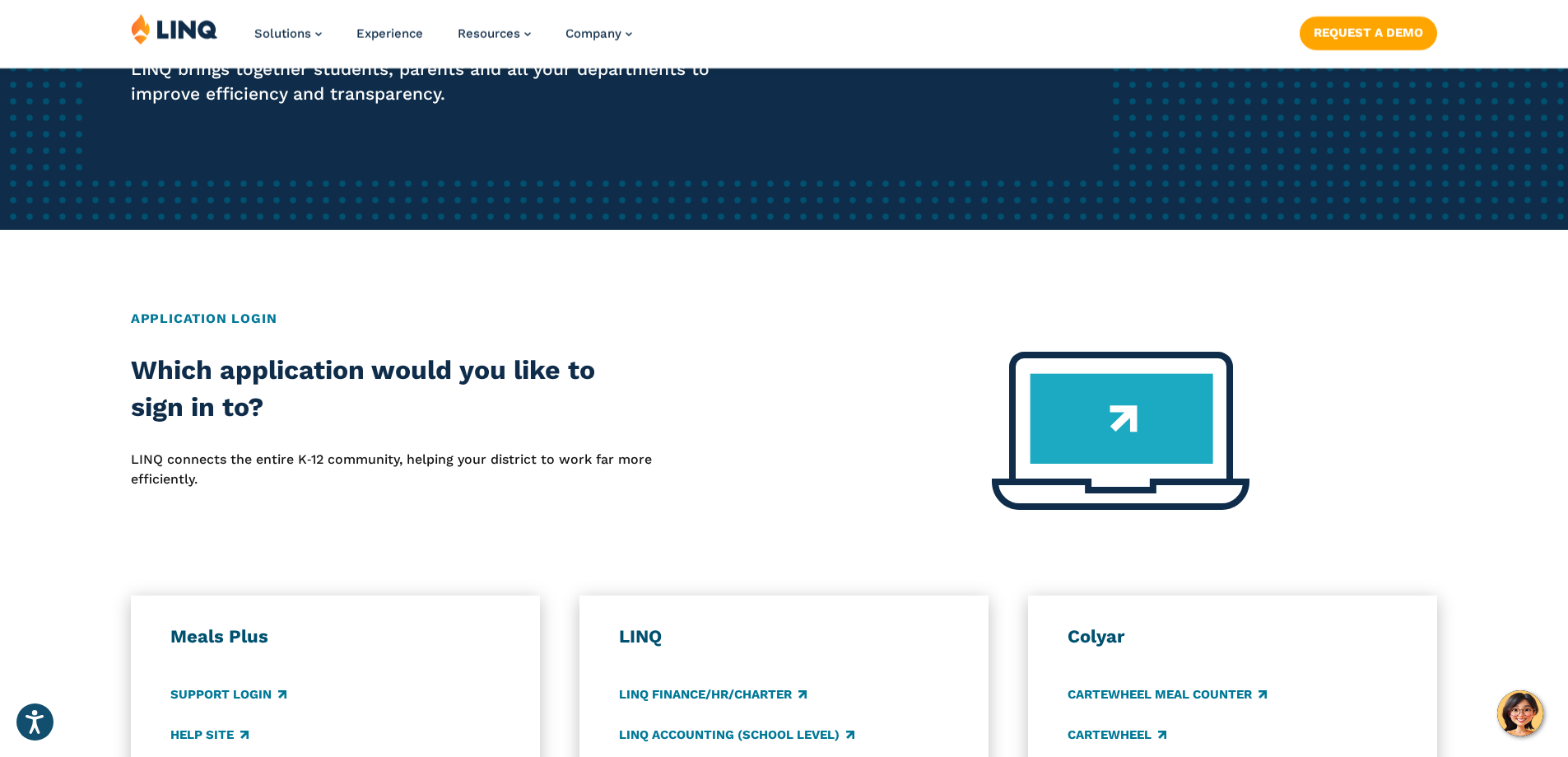
scroll to position [577, 0]
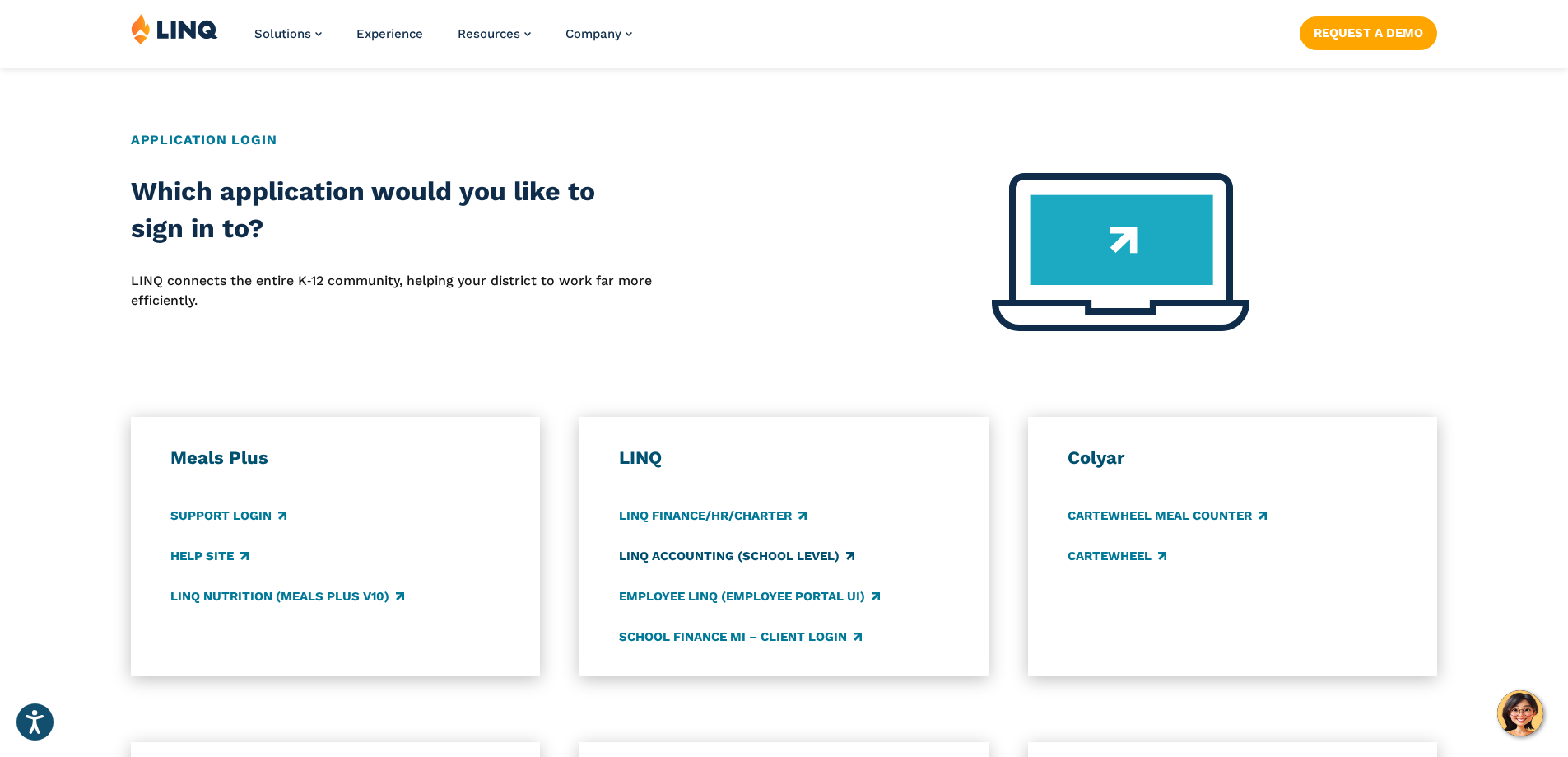
click at [674, 560] on link "LINQ Accounting (school level)" at bounding box center [737, 556] width 236 height 18
click at [675, 593] on link "Employee LINQ (Employee Portal UI)" at bounding box center [749, 596] width 261 height 18
click at [659, 519] on link "LINQ Finance/HR/Charter" at bounding box center [713, 515] width 188 height 18
click at [227, 600] on link "LINQ Nutrition (Meals Plus v10)" at bounding box center [287, 596] width 234 height 18
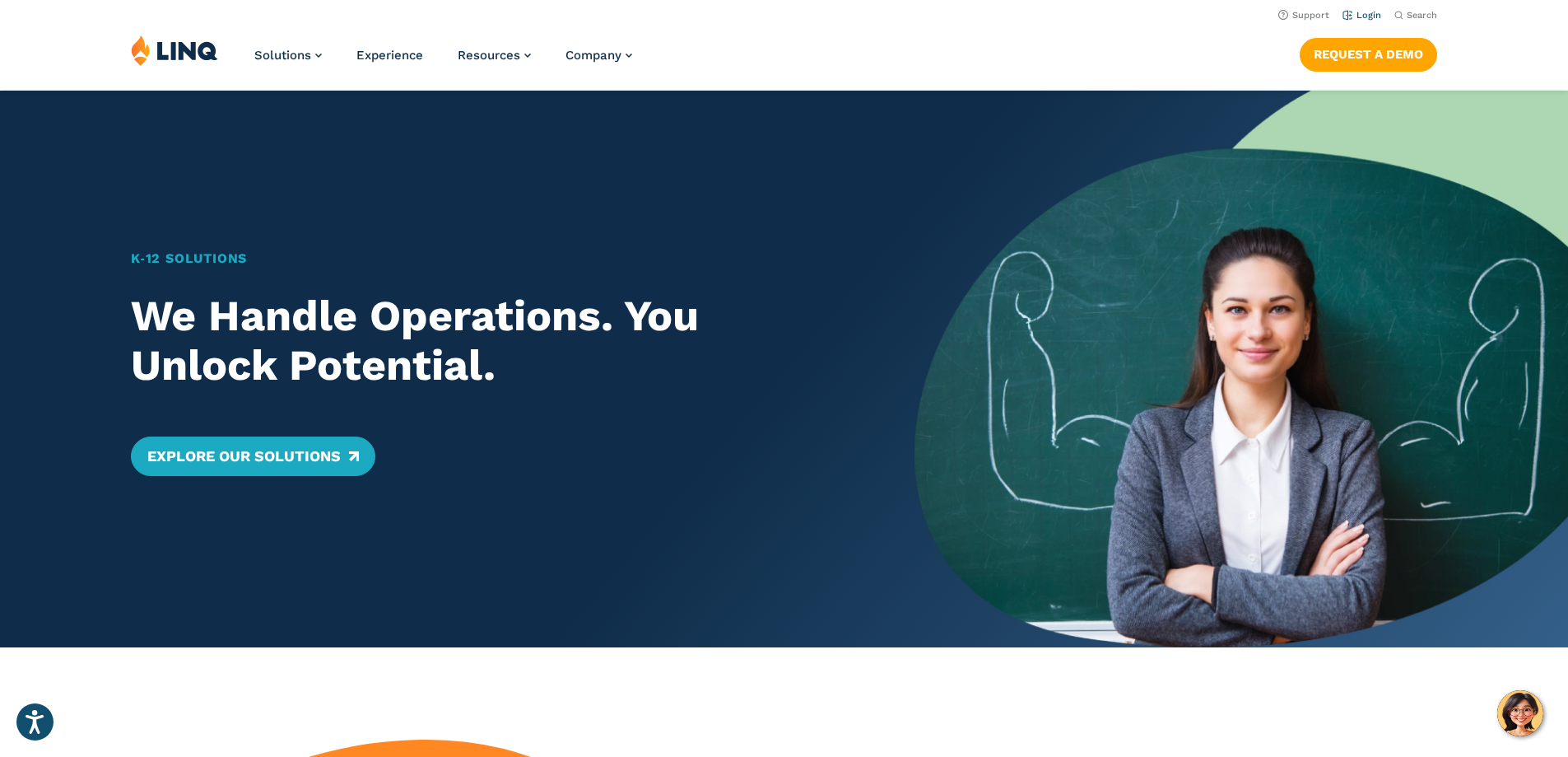
click at [1367, 19] on link "Login" at bounding box center [1361, 14] width 38 height 11
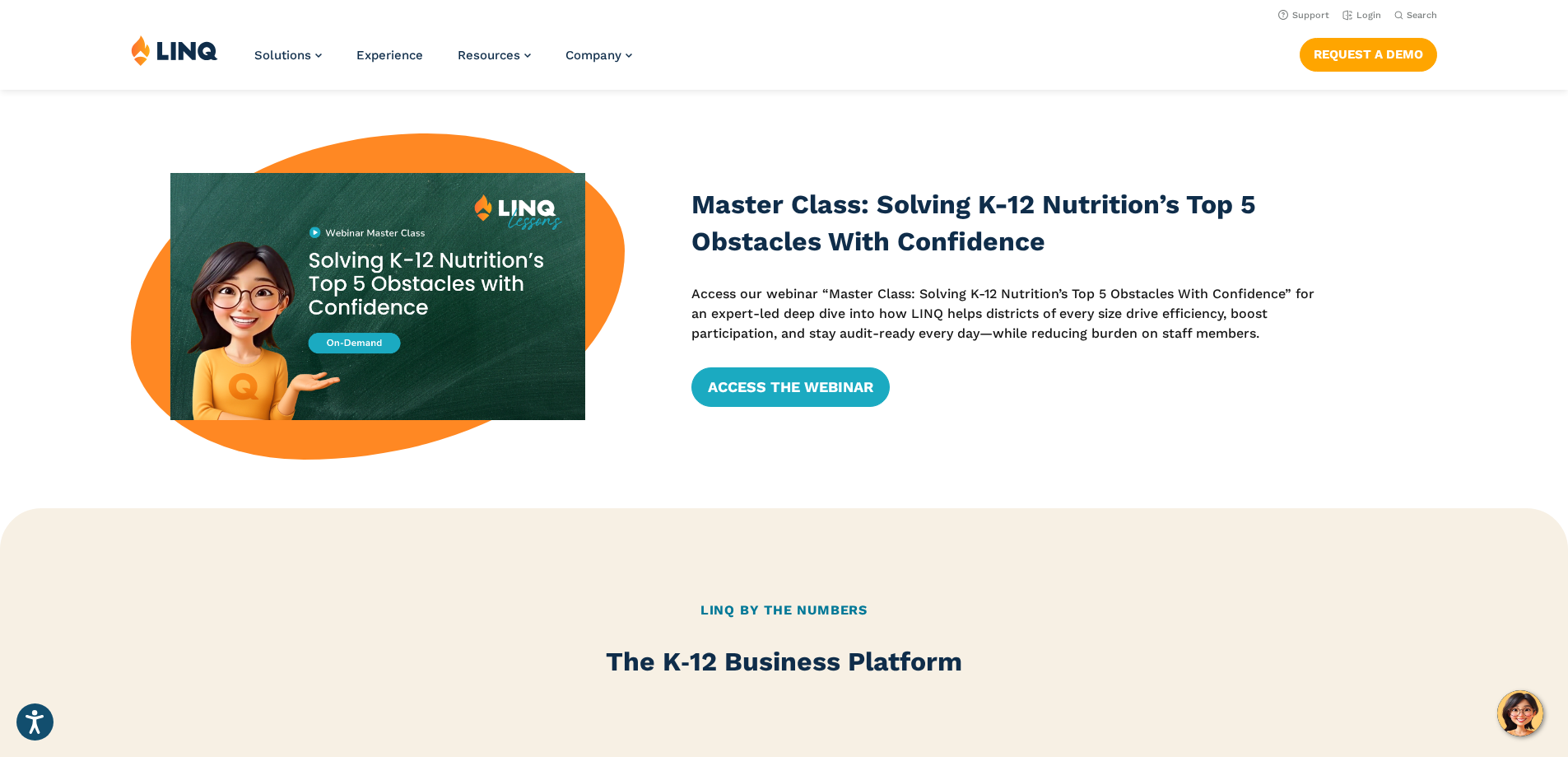
scroll to position [577, 0]
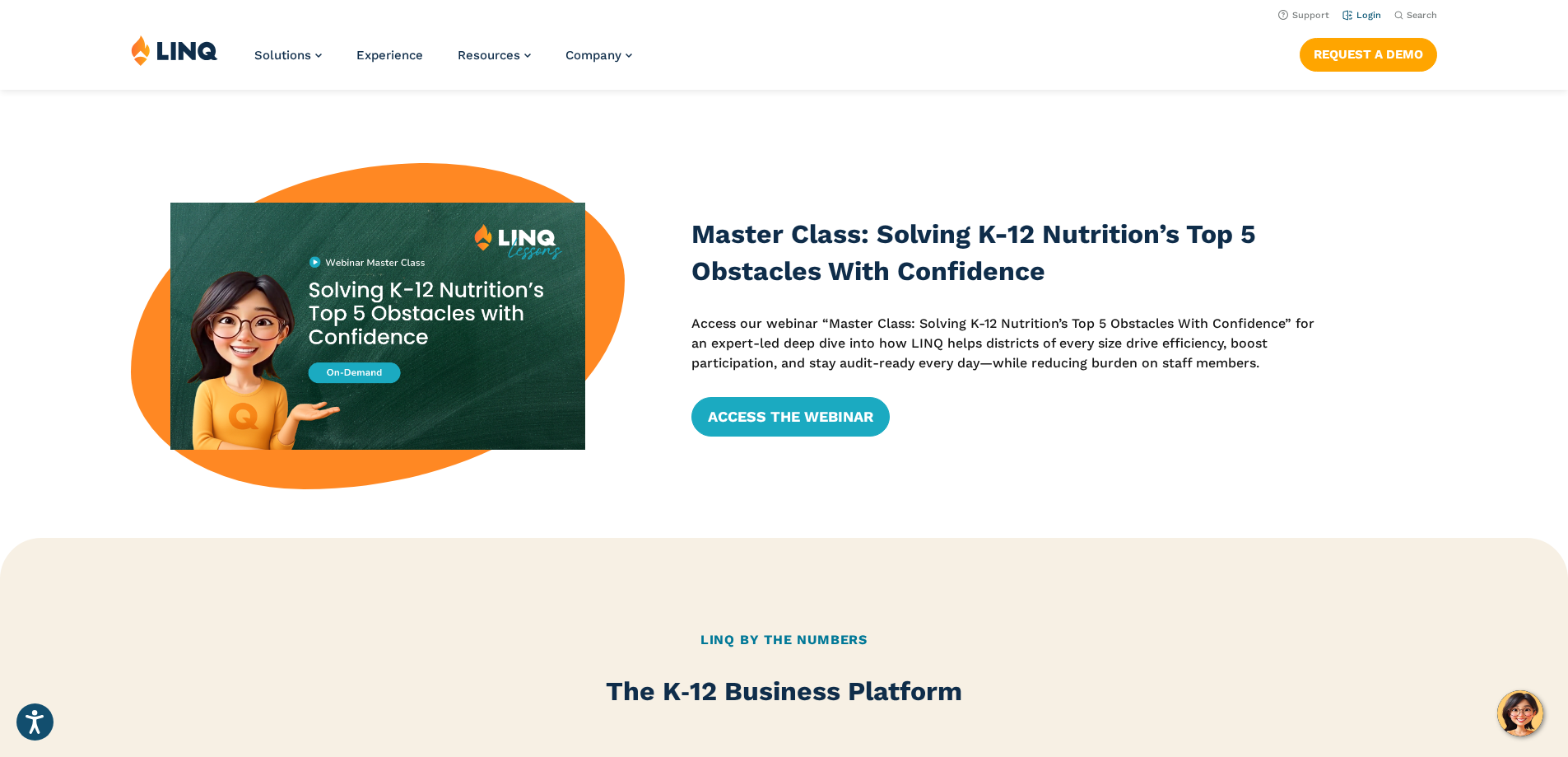
click at [1371, 16] on link "Login" at bounding box center [1361, 14] width 38 height 11
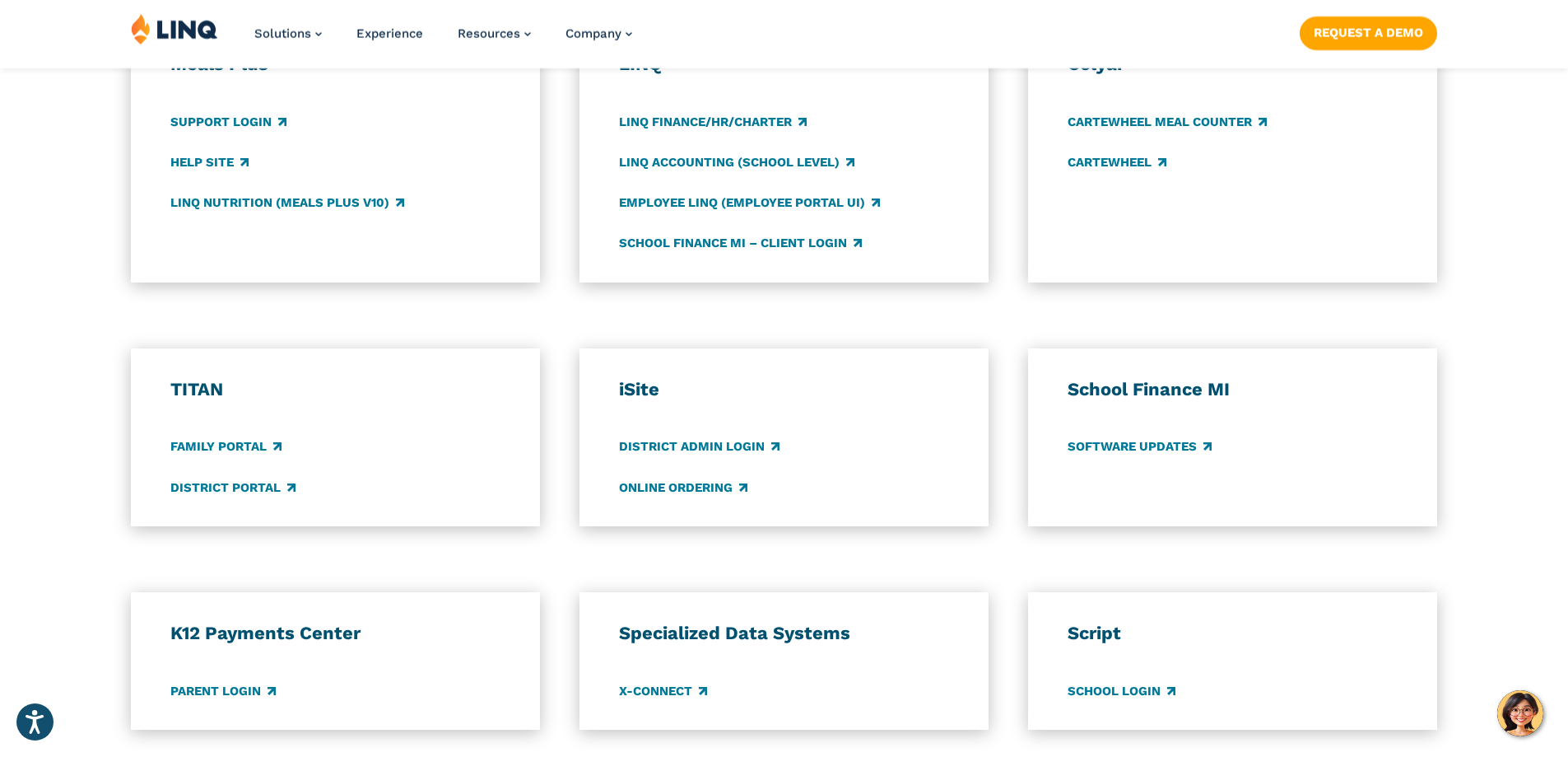
scroll to position [988, 0]
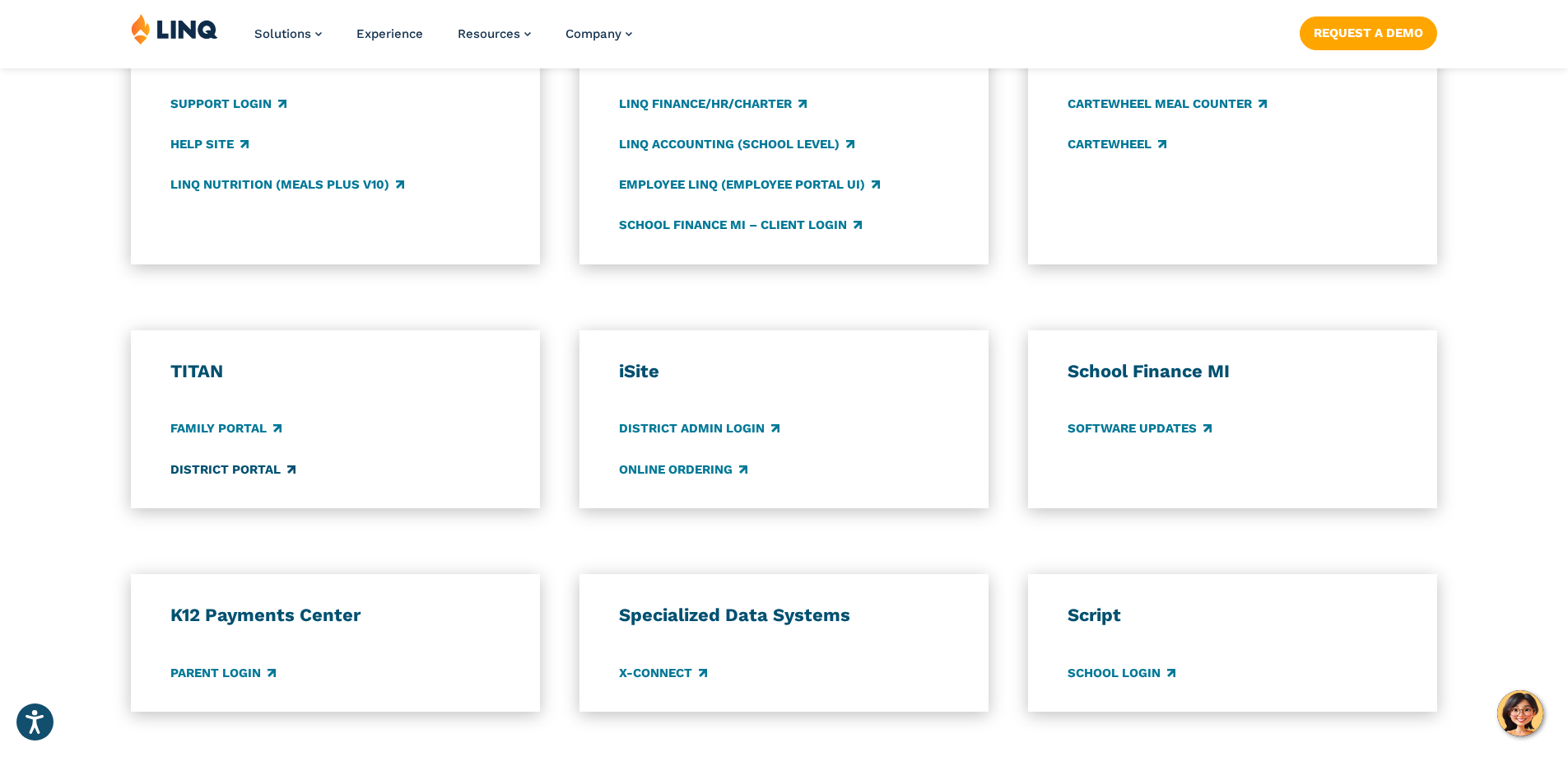
click at [275, 461] on link "District Portal" at bounding box center [233, 469] width 125 height 18
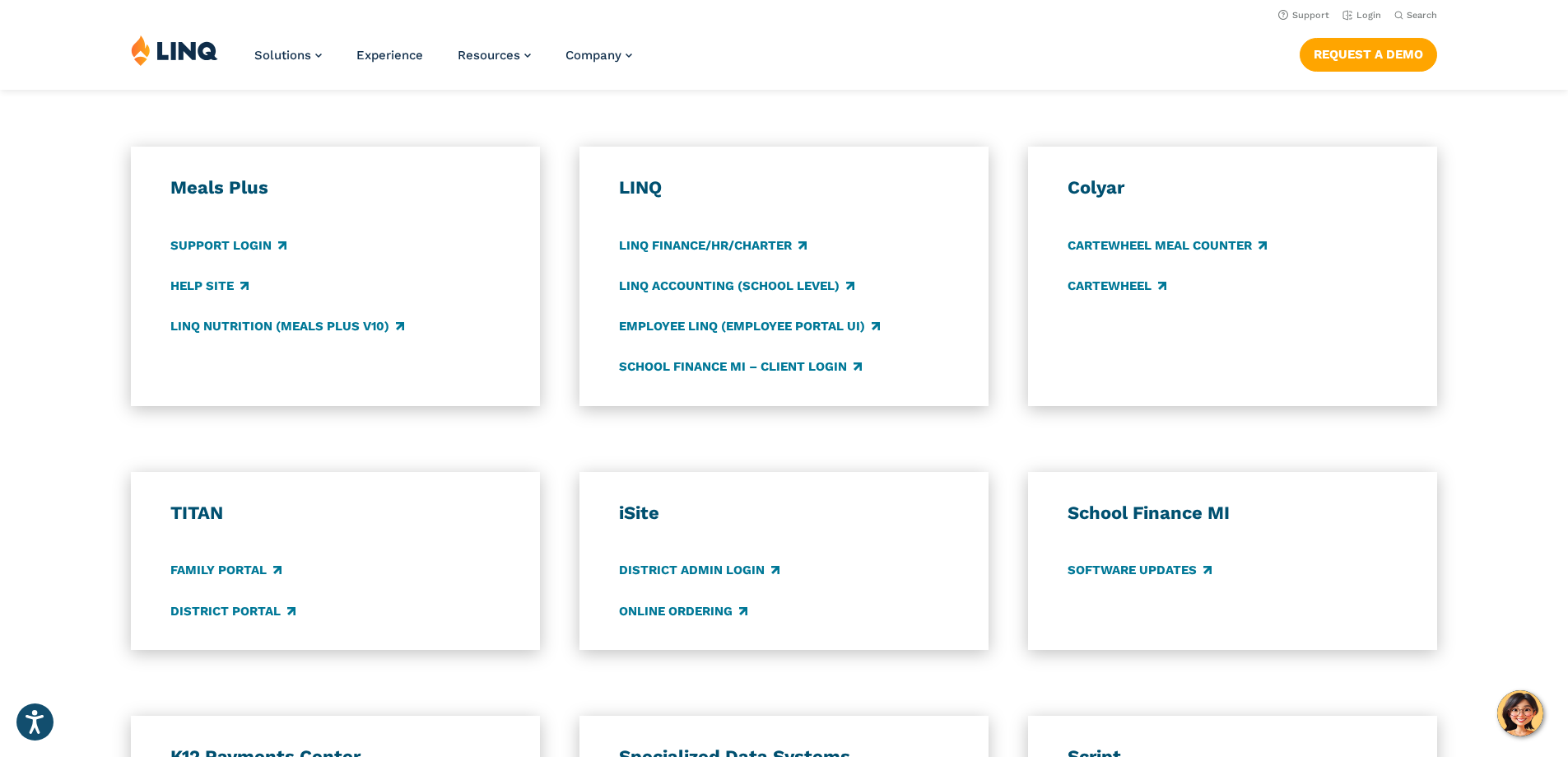
scroll to position [823, 0]
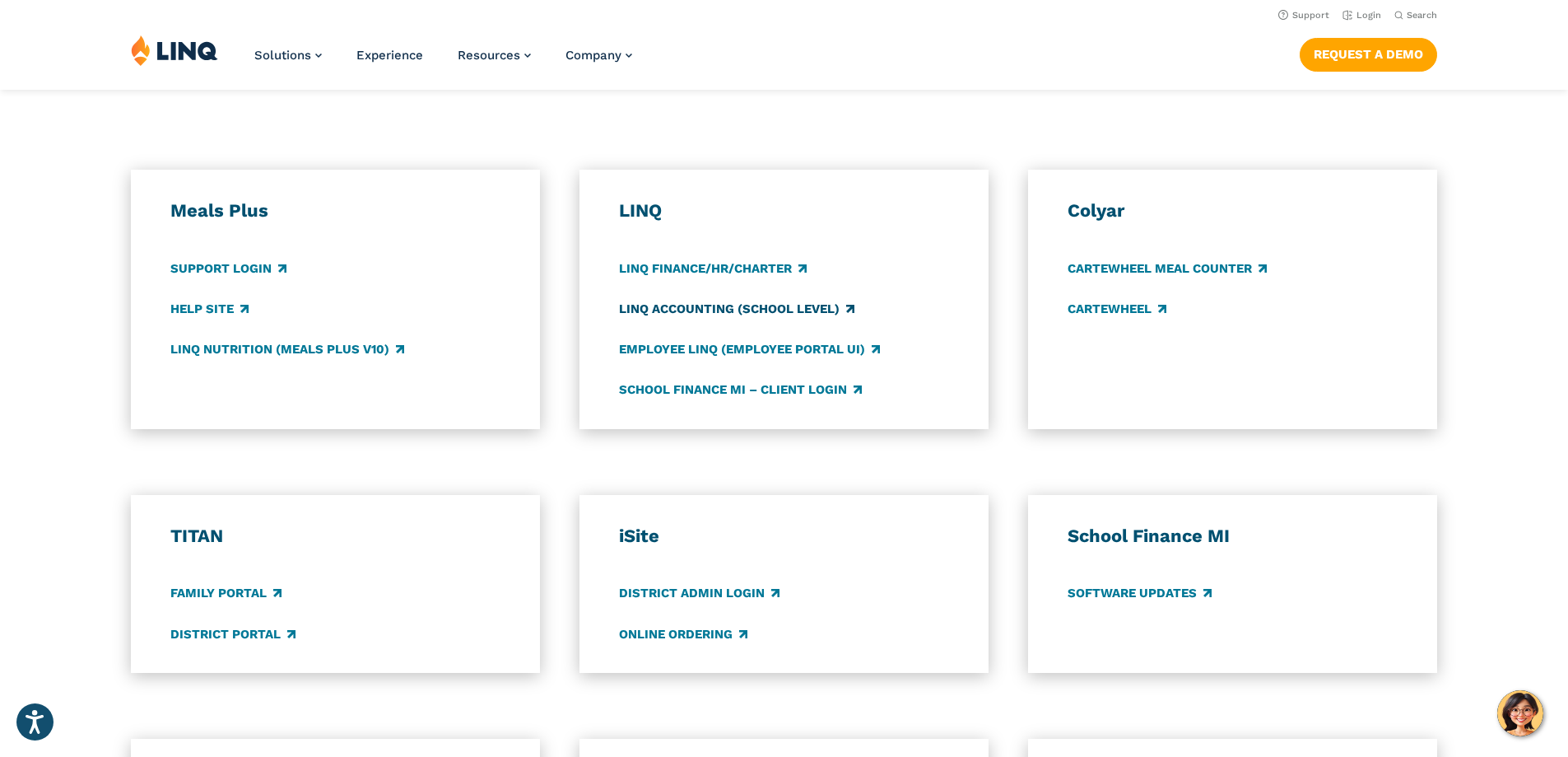
click at [657, 308] on link "LINQ Accounting (school level)" at bounding box center [737, 309] width 236 height 18
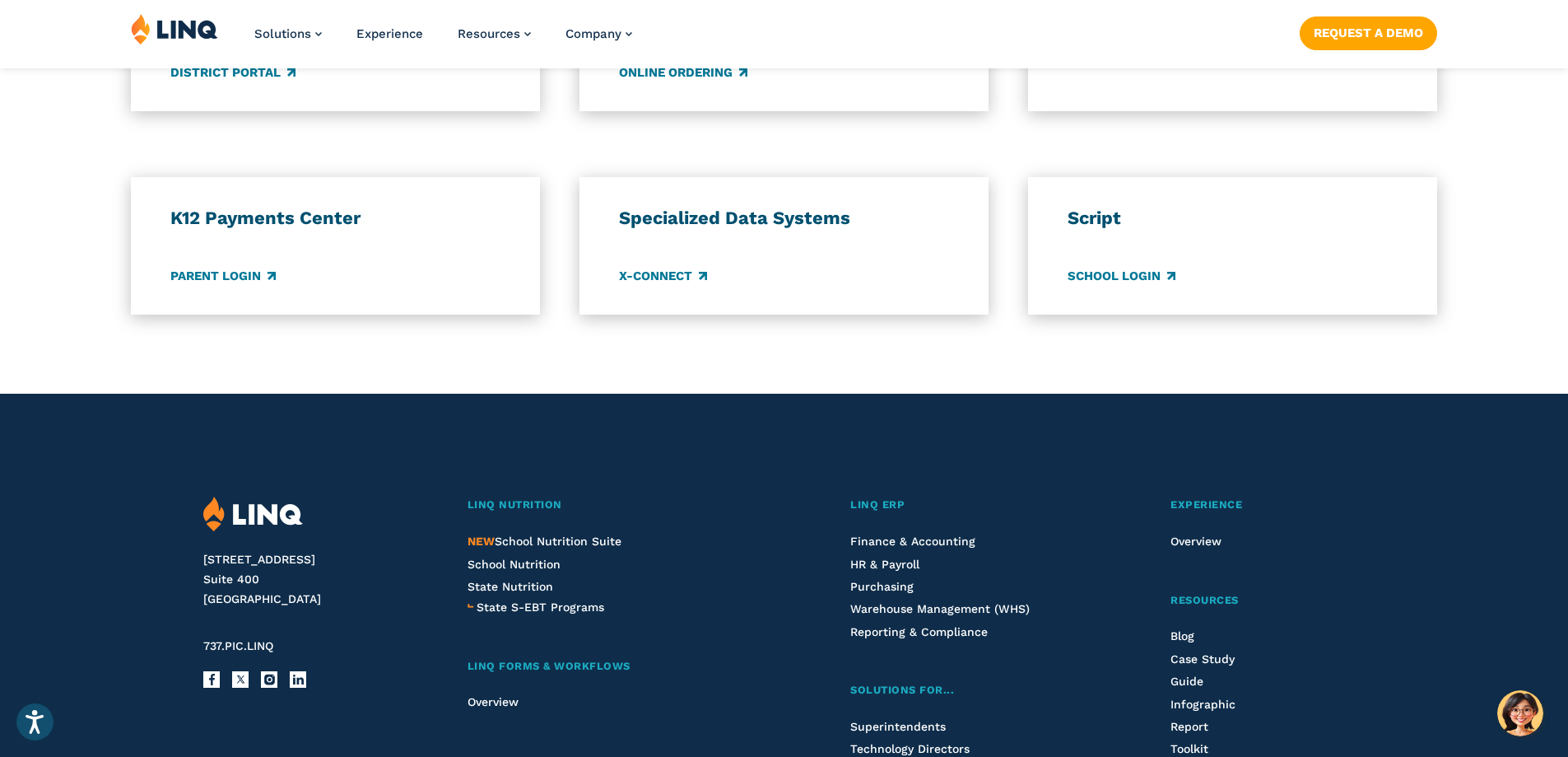
scroll to position [1482, 0]
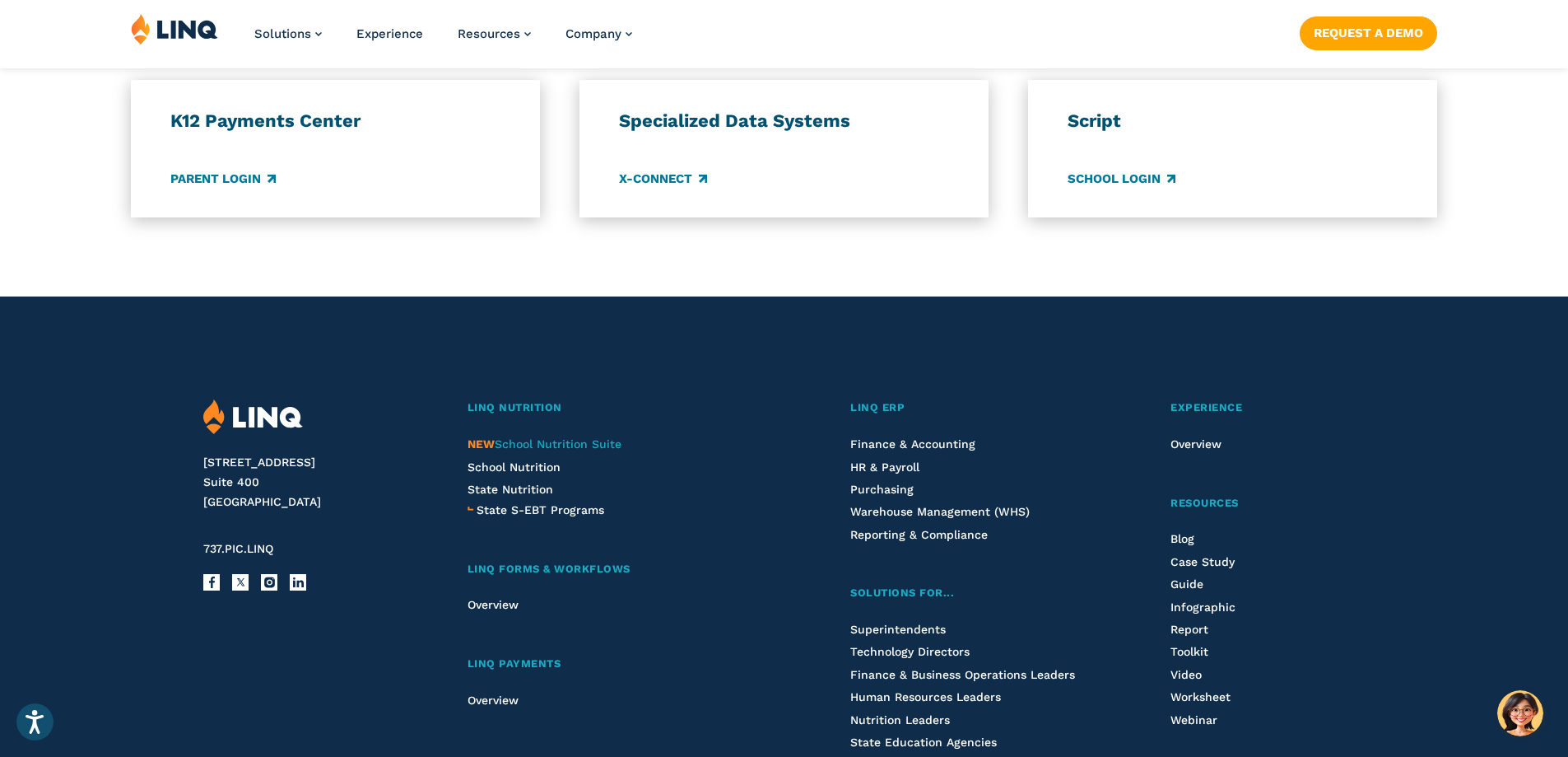
click at [535, 442] on span "NEW School Nutrition Suite" at bounding box center [544, 444] width 154 height 13
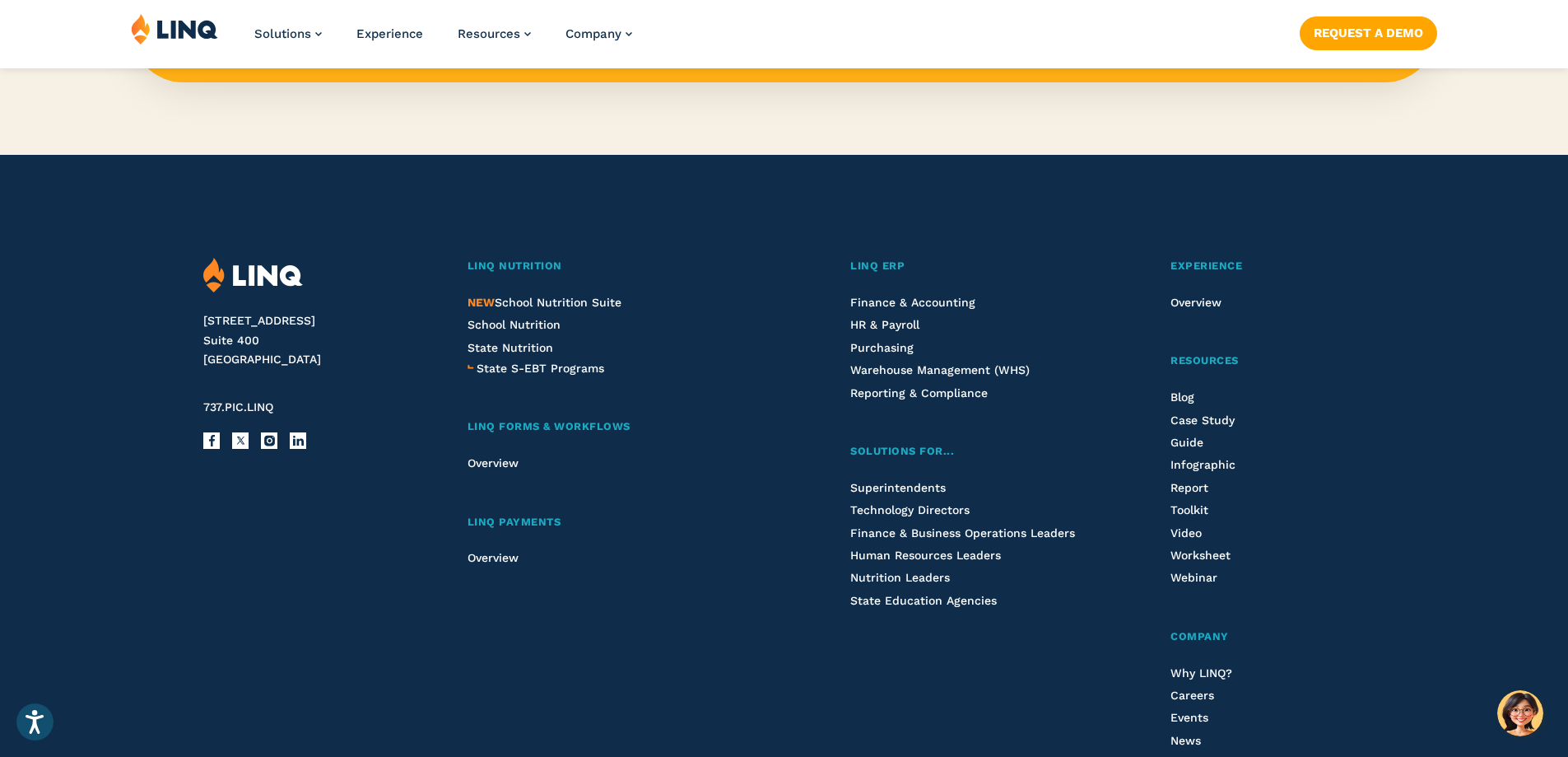
scroll to position [1811, 0]
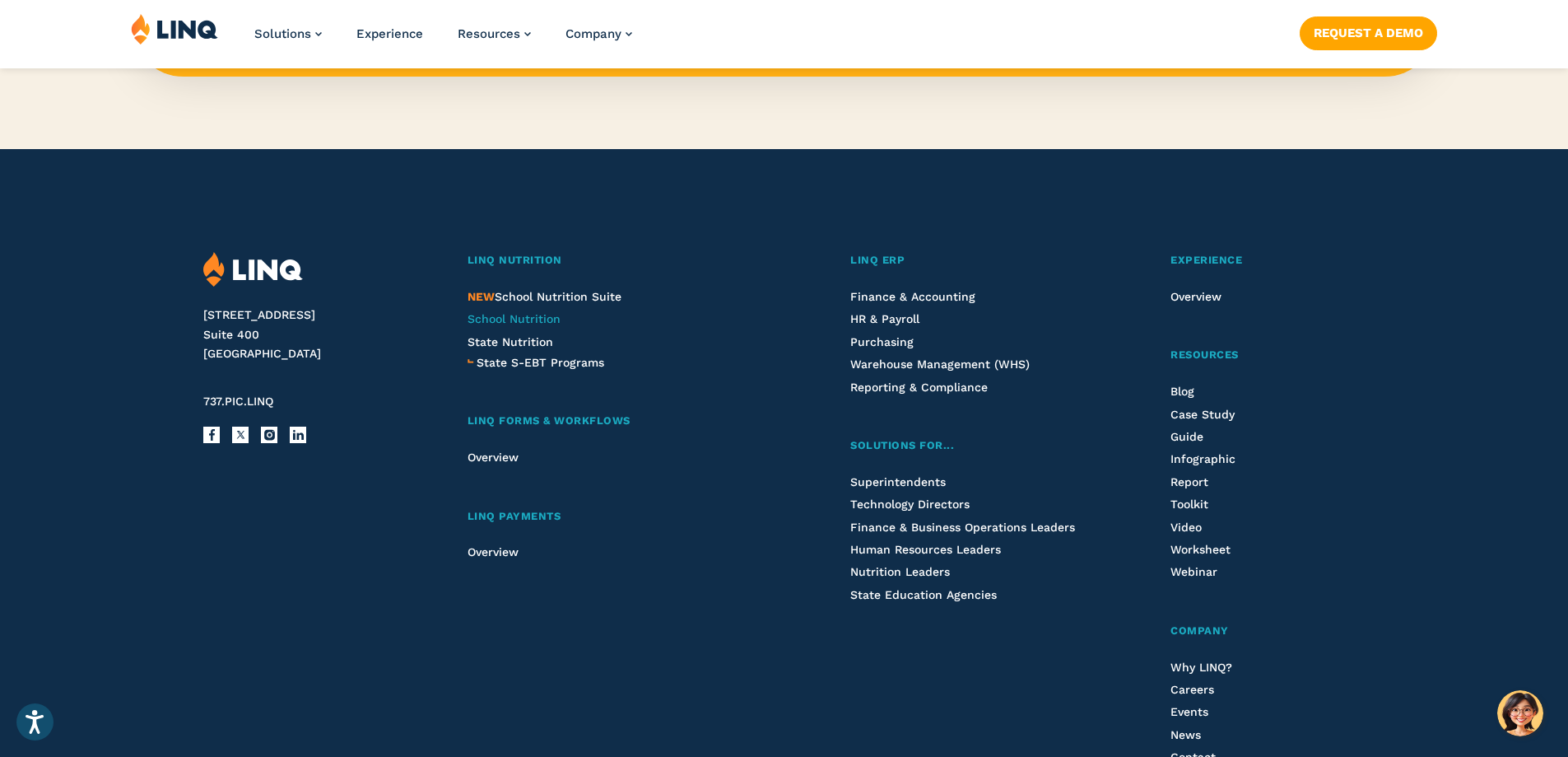
click at [541, 317] on span "School Nutrition" at bounding box center [513, 319] width 93 height 13
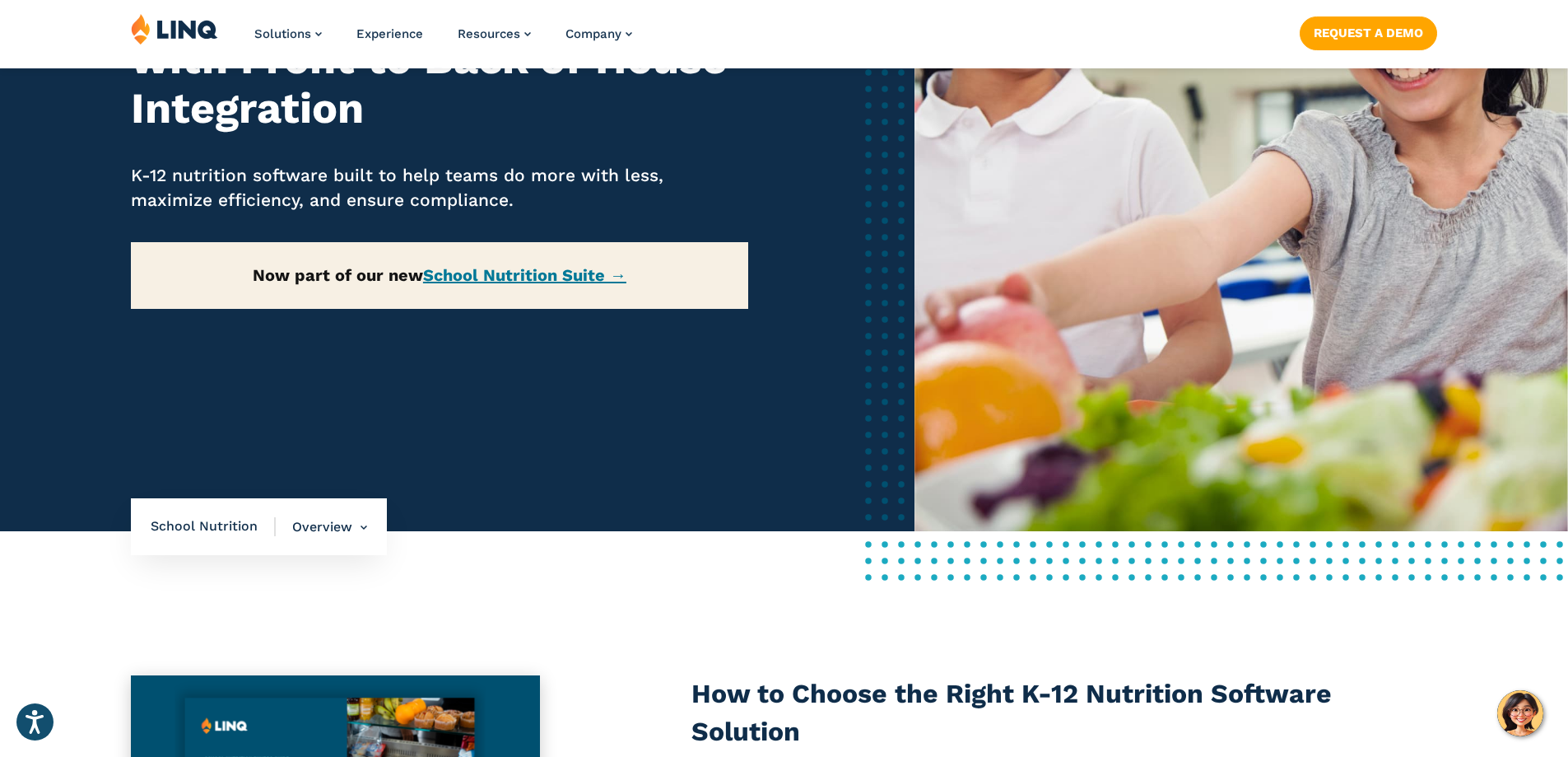
scroll to position [412, 0]
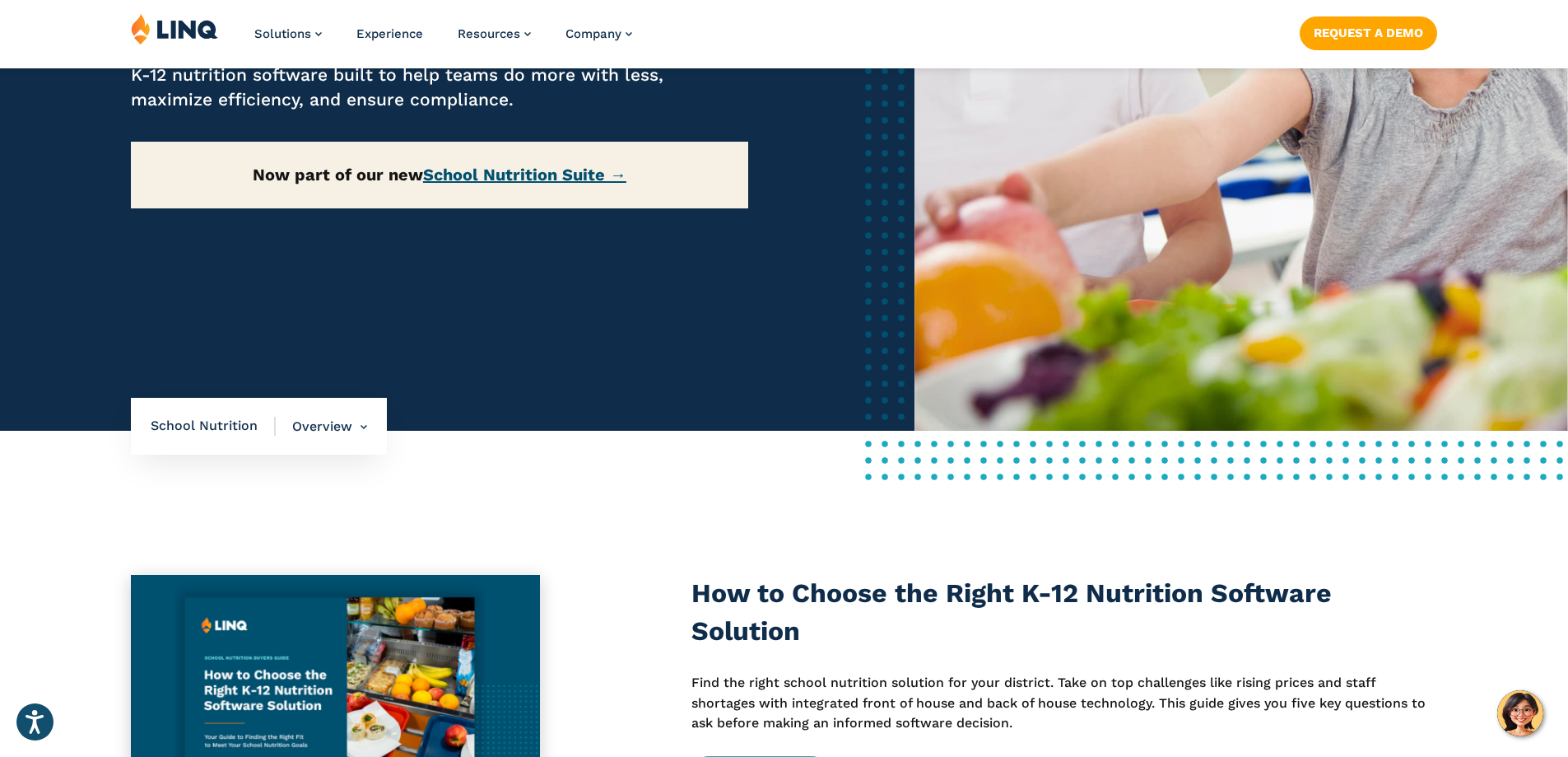
click at [583, 179] on link "School Nutrition Suite →" at bounding box center [525, 174] width 203 height 20
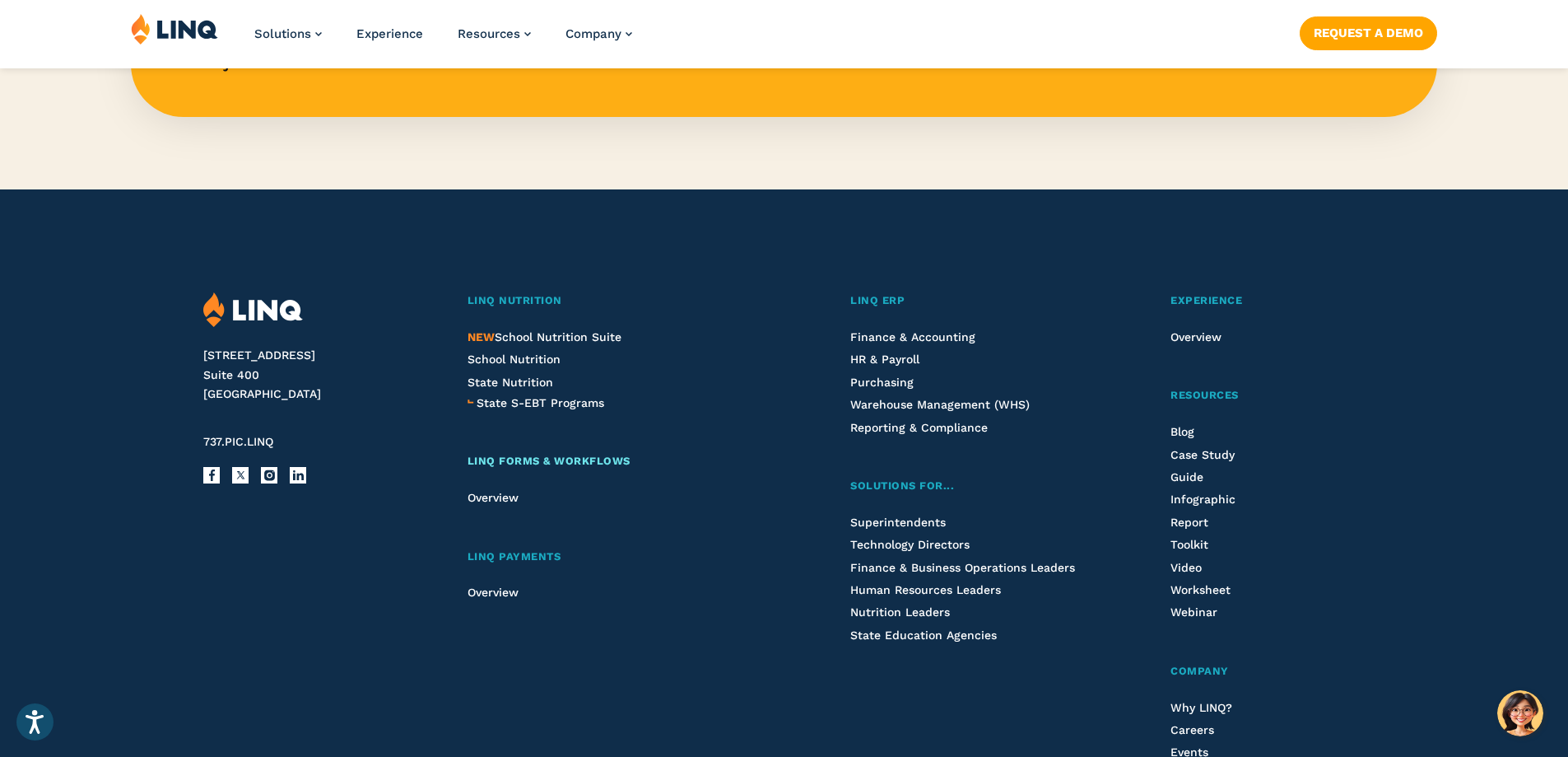
scroll to position [1811, 0]
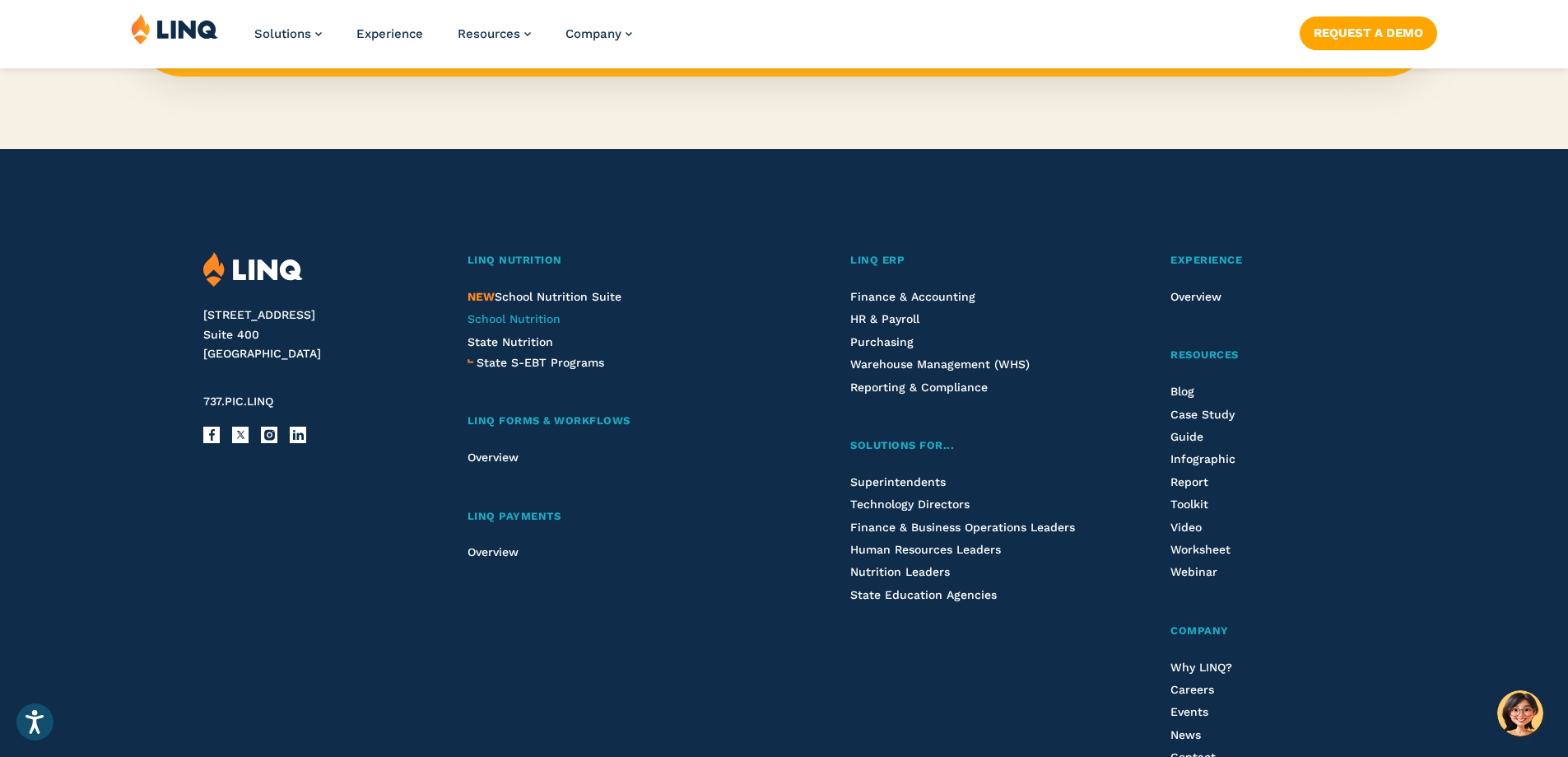
click at [511, 325] on span "School Nutrition" at bounding box center [513, 319] width 93 height 13
